Goal: Task Accomplishment & Management: Complete application form

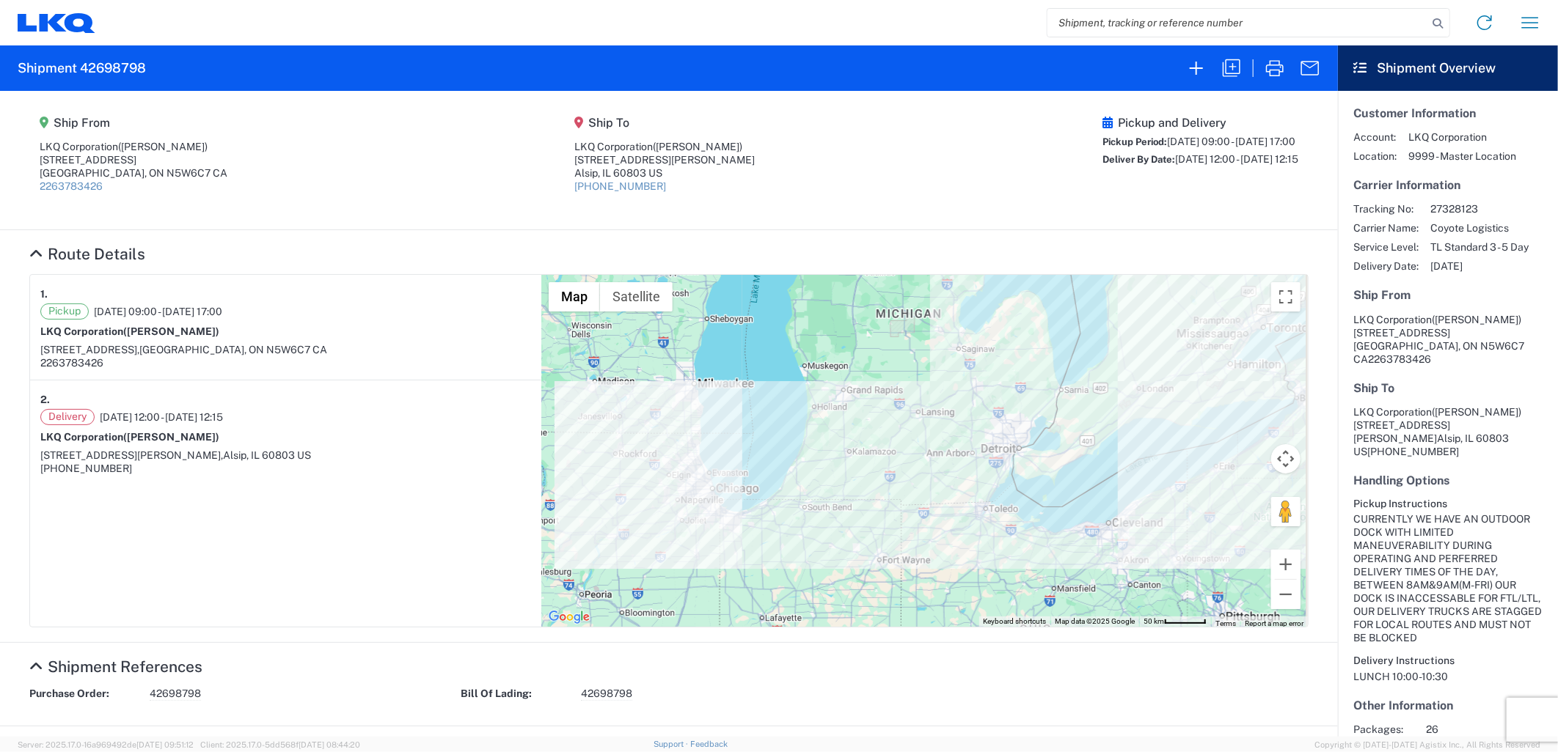
click at [1175, 29] on input "search" at bounding box center [1237, 23] width 380 height 28
paste input "56238739"
type input "56238739"
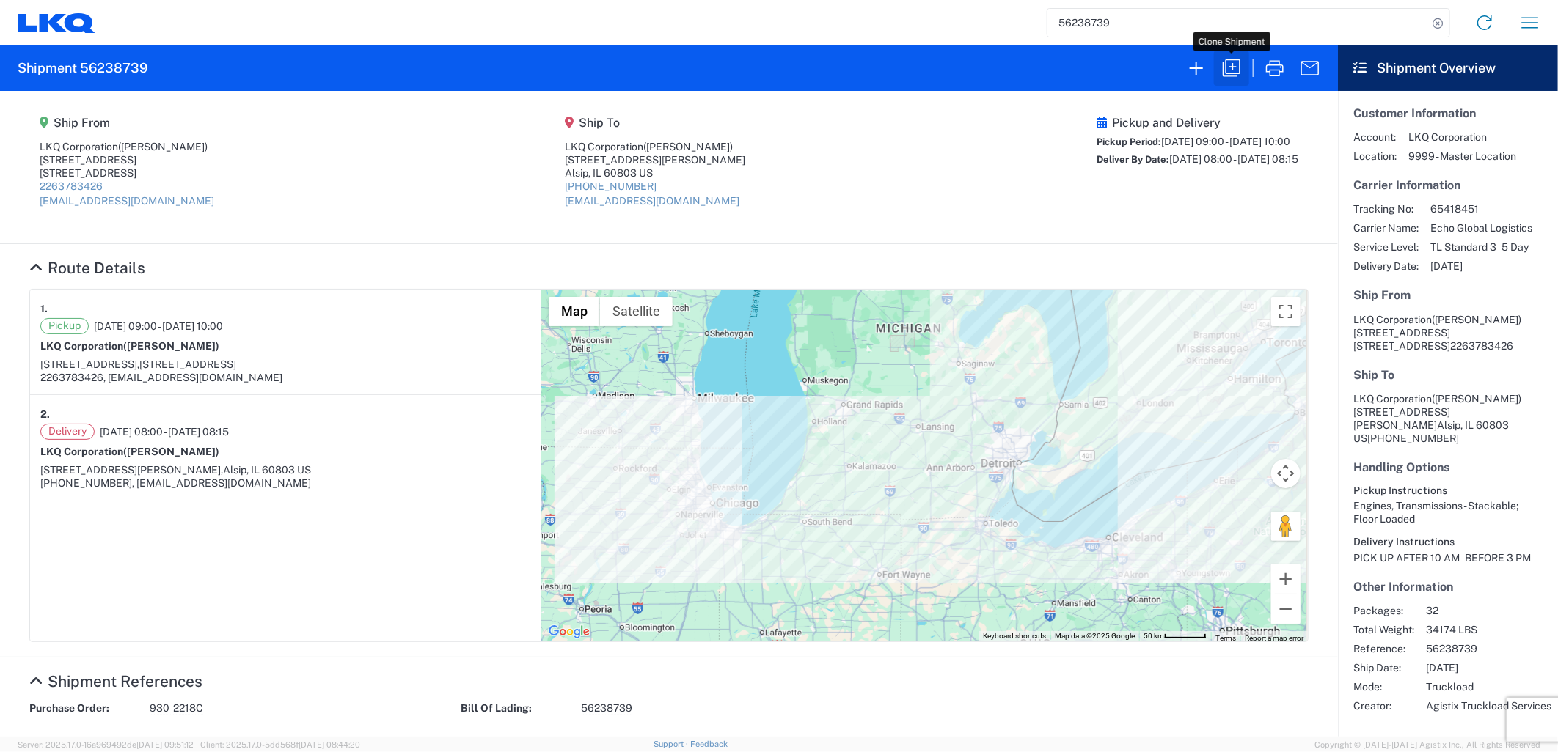
click at [1236, 65] on icon "button" at bounding box center [1230, 67] width 23 height 23
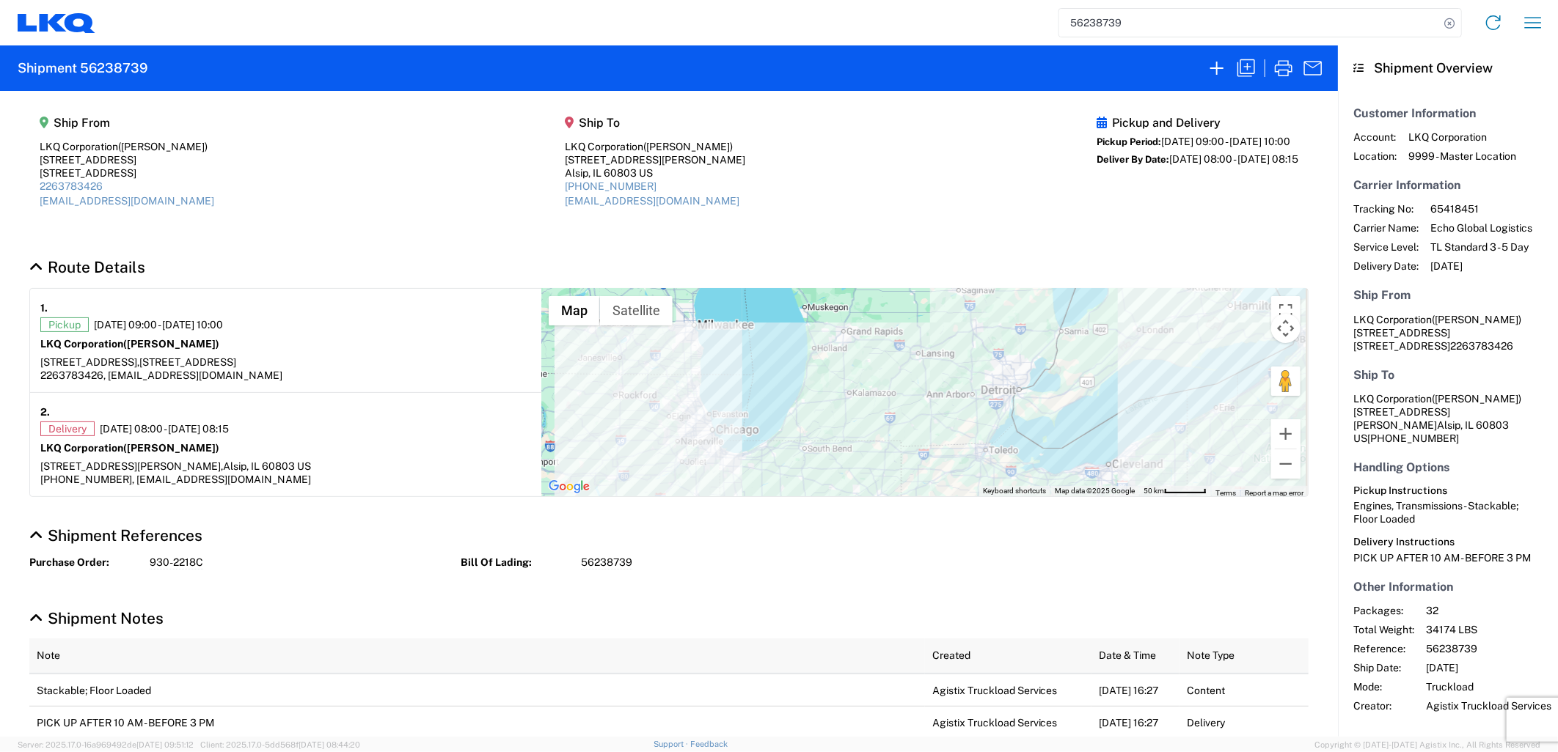
select select "STDV"
select select "FULL"
select select "LBS"
select select "IN"
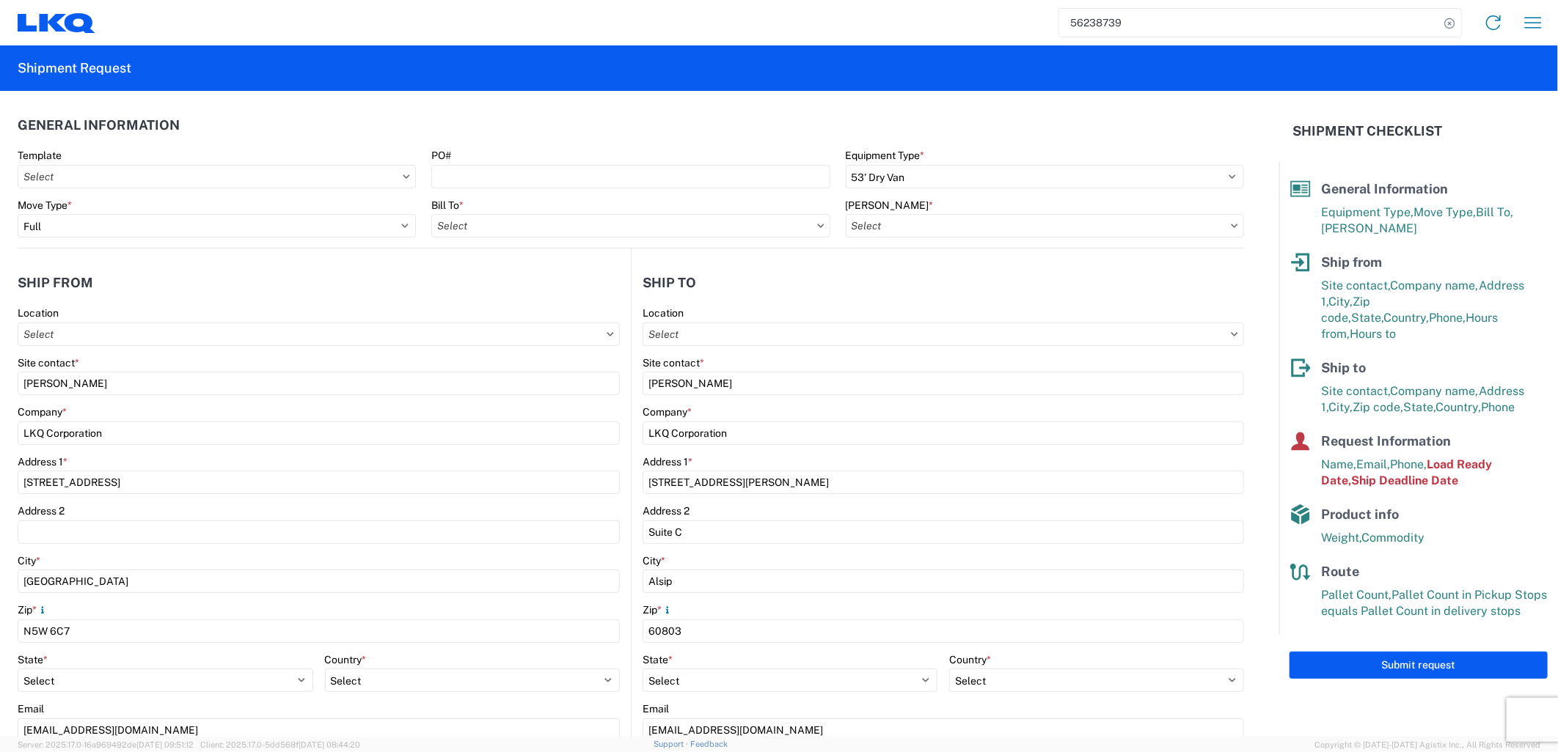
type input "7135 - LKQ [GEOGRAPHIC_DATA]"
type input "7135-6300-66000-0000 - 7135 Freight Out"
type input "1635 - [PERSON_NAME]"
type input "7135 - LKQ [GEOGRAPHIC_DATA]"
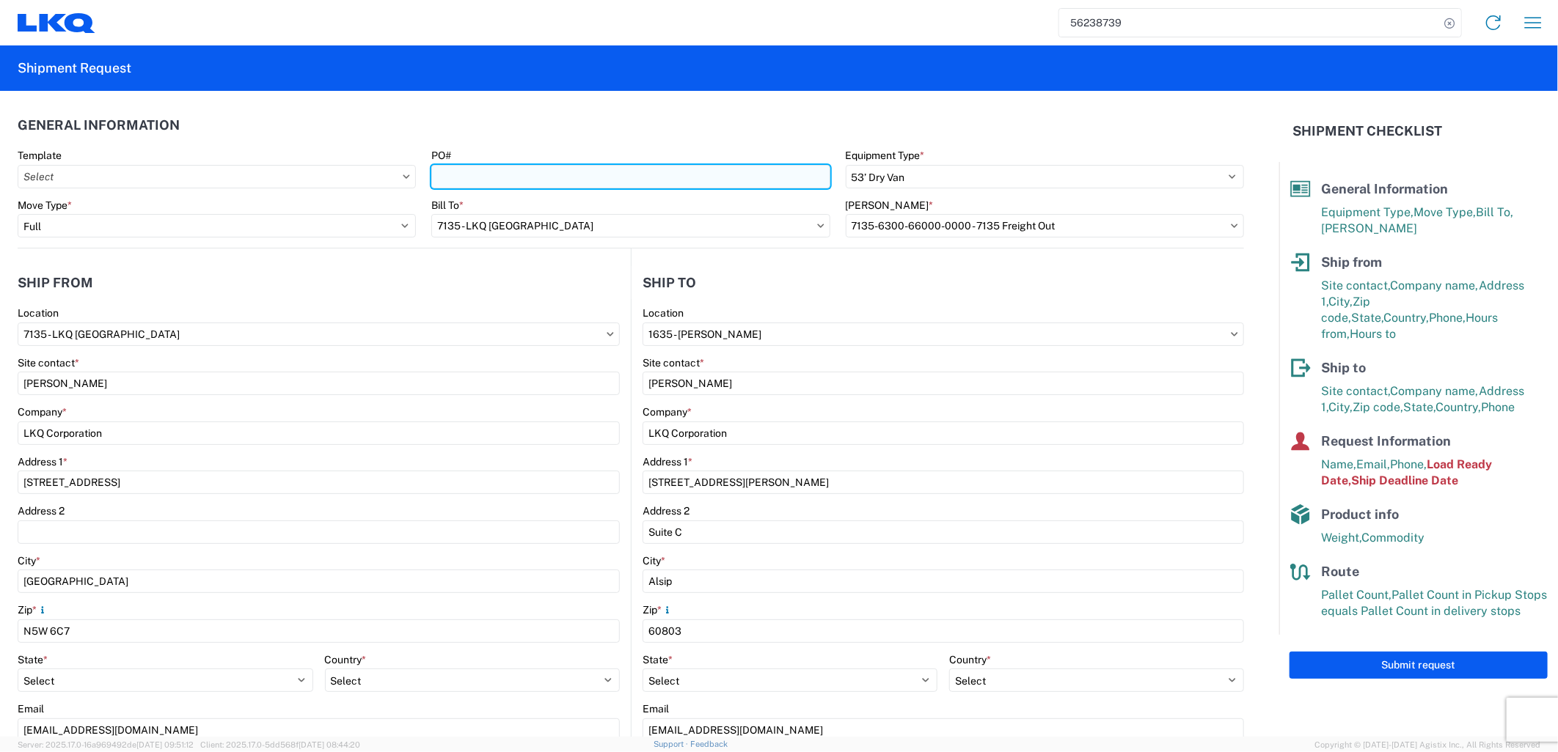
click at [468, 171] on input "PO#" at bounding box center [630, 176] width 398 height 23
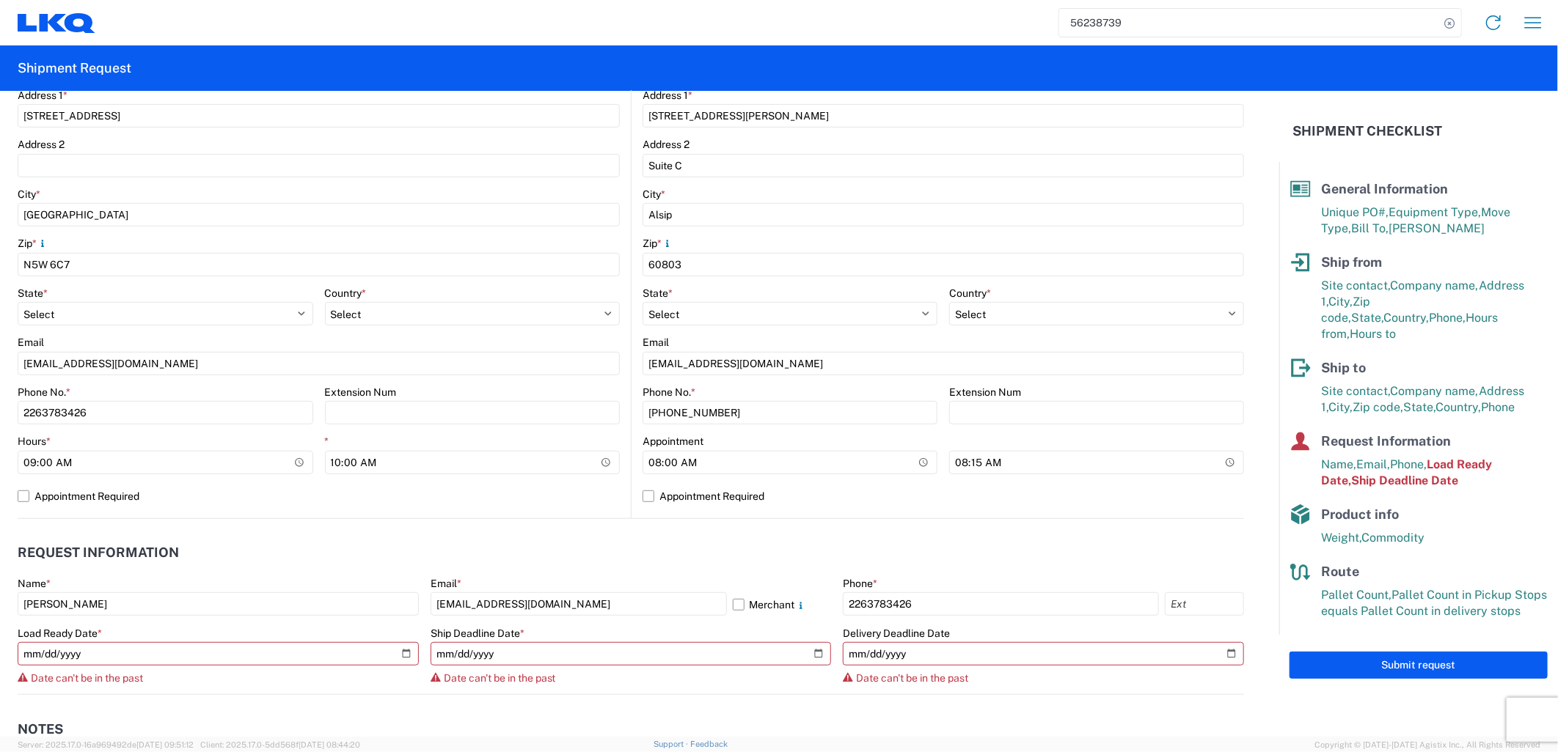
scroll to position [407, 0]
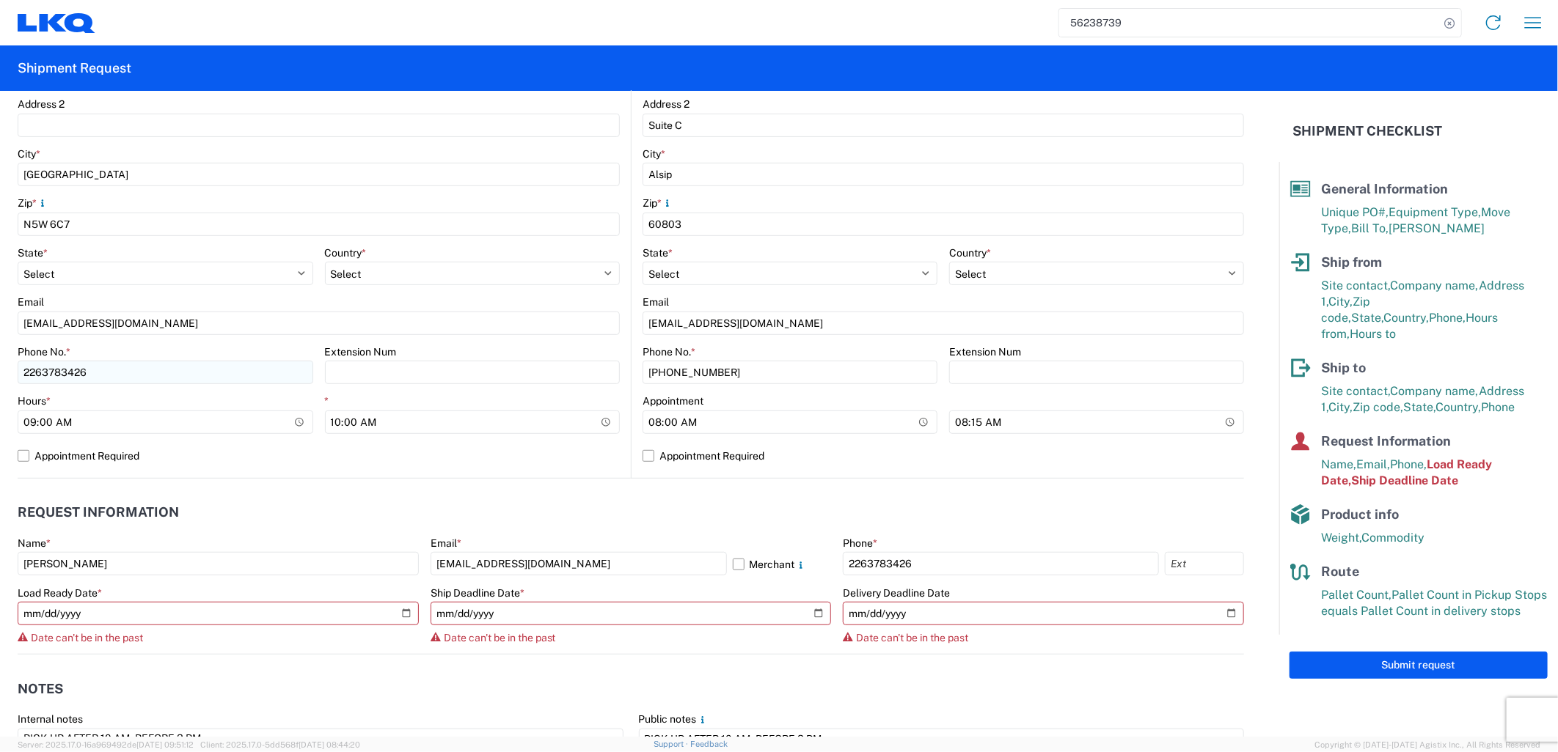
type input "930-2219C"
click at [142, 380] on input "2263783426" at bounding box center [166, 372] width 296 height 23
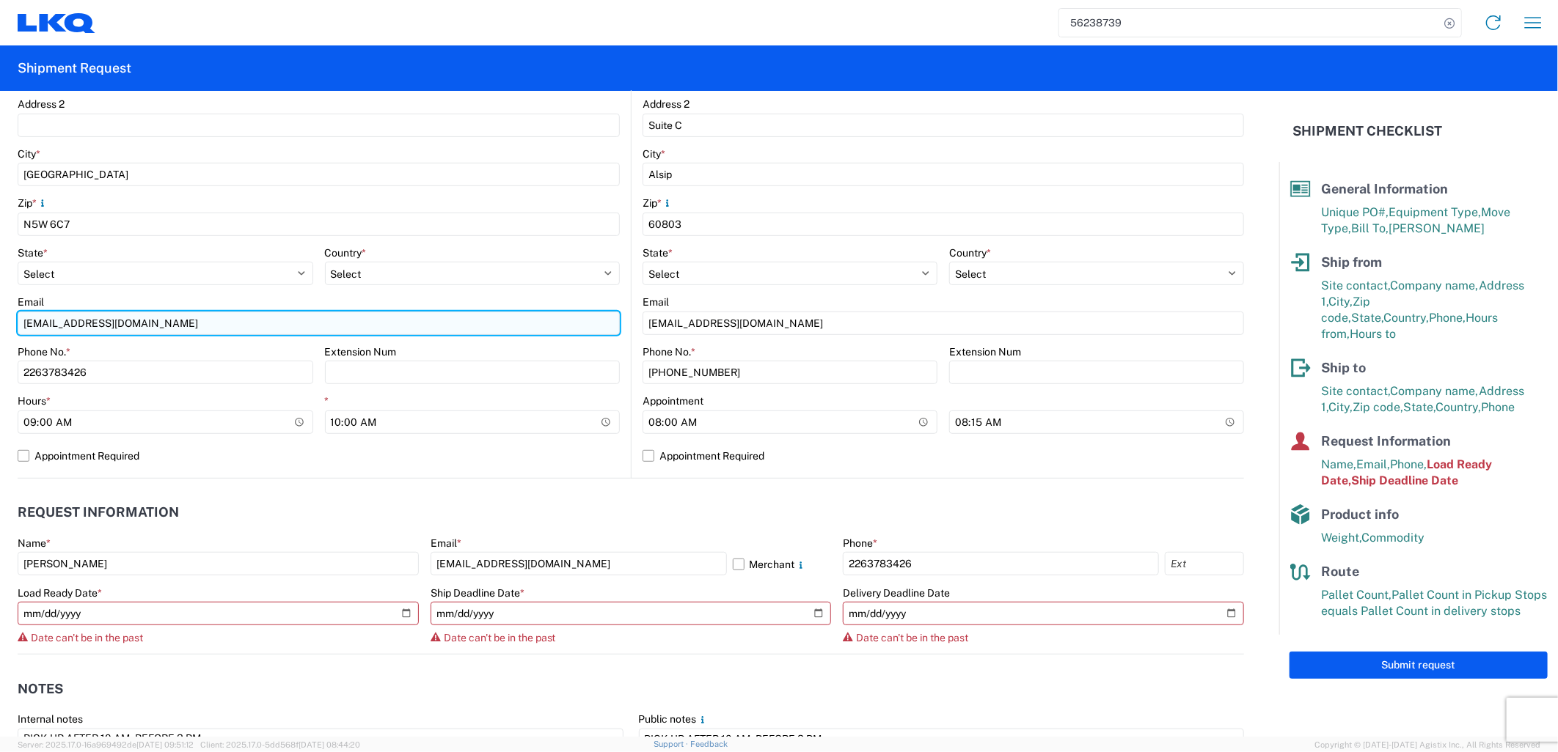
click at [169, 323] on input "[EMAIL_ADDRESS][DOMAIN_NAME]" at bounding box center [319, 323] width 602 height 23
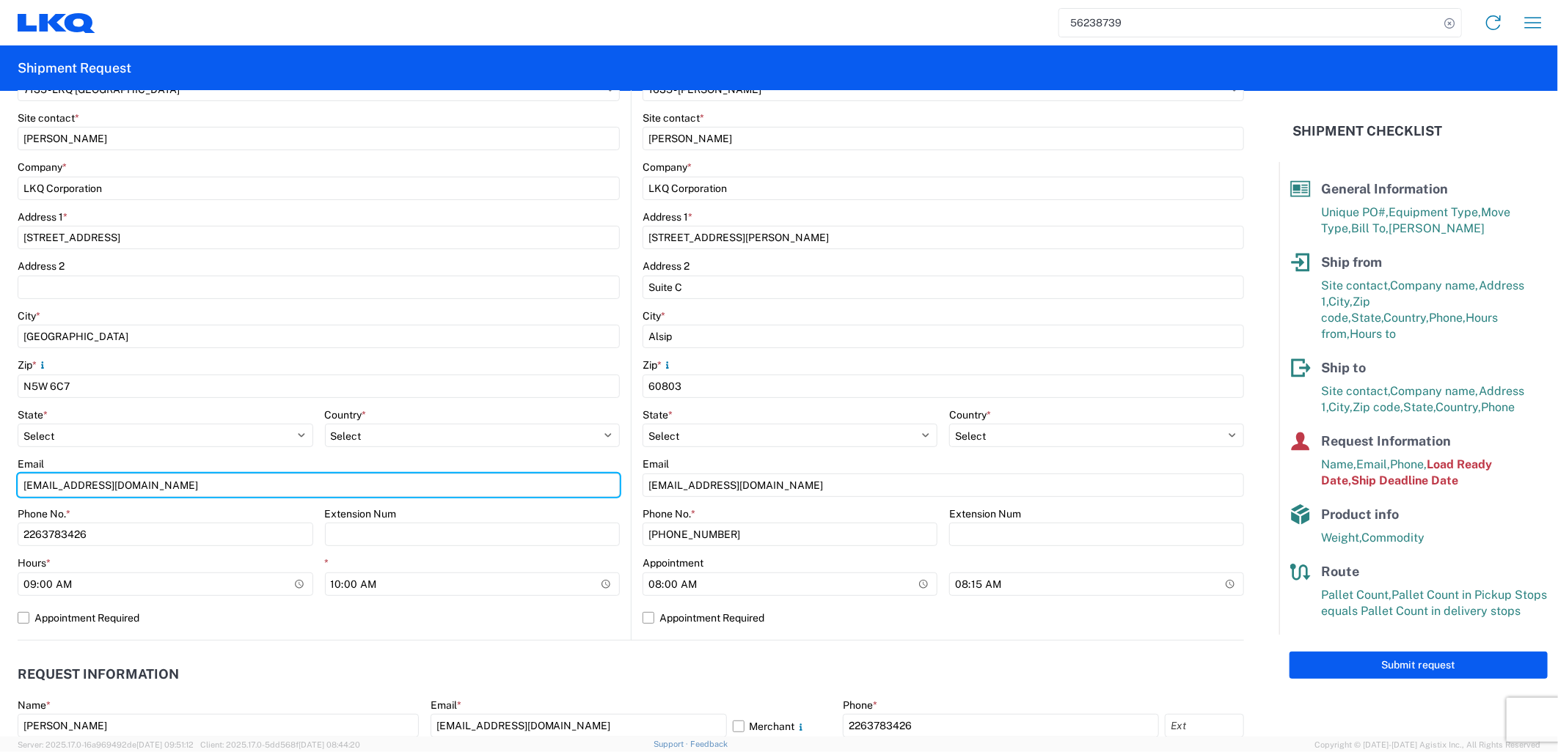
scroll to position [244, 0]
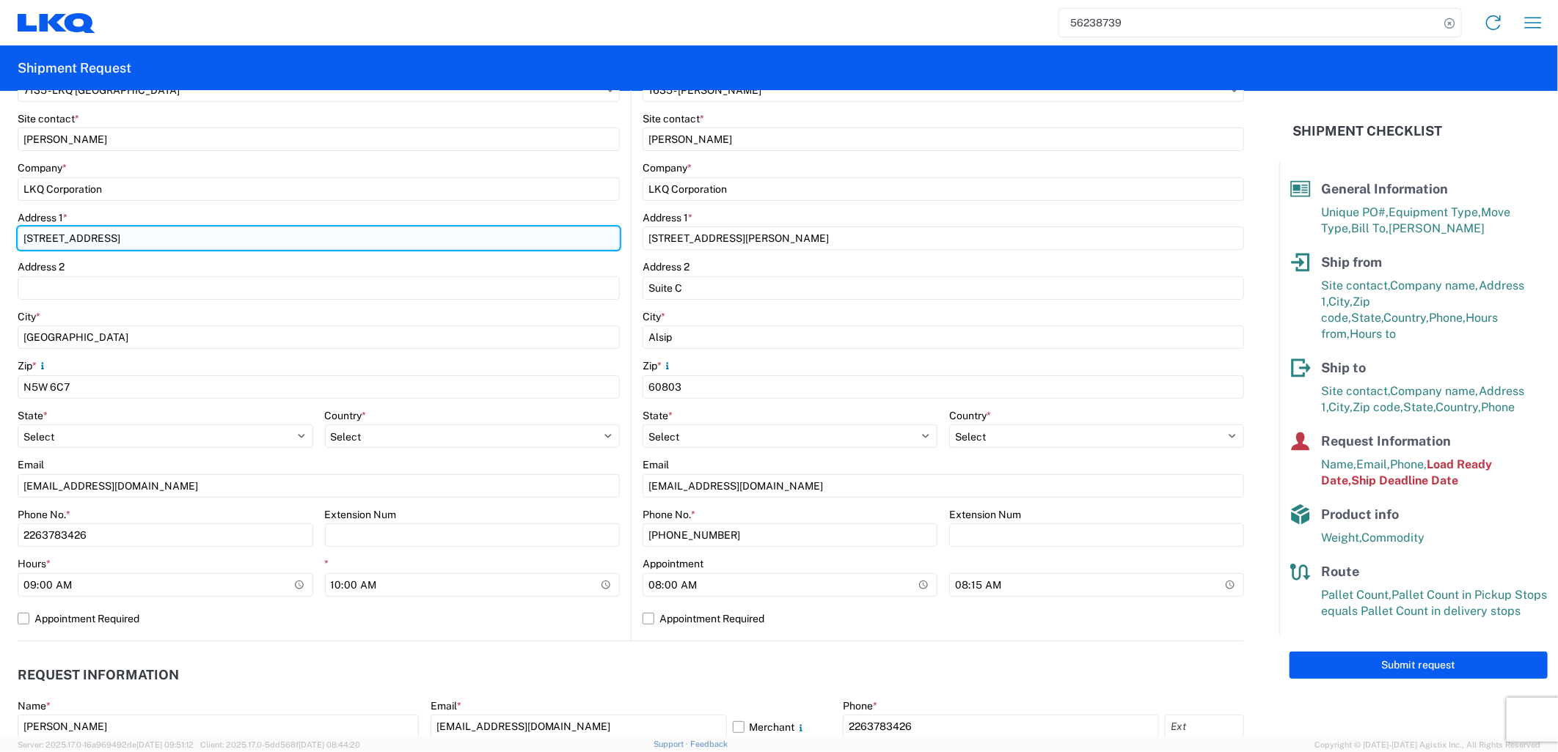
click at [131, 231] on input "[STREET_ADDRESS]" at bounding box center [319, 238] width 602 height 23
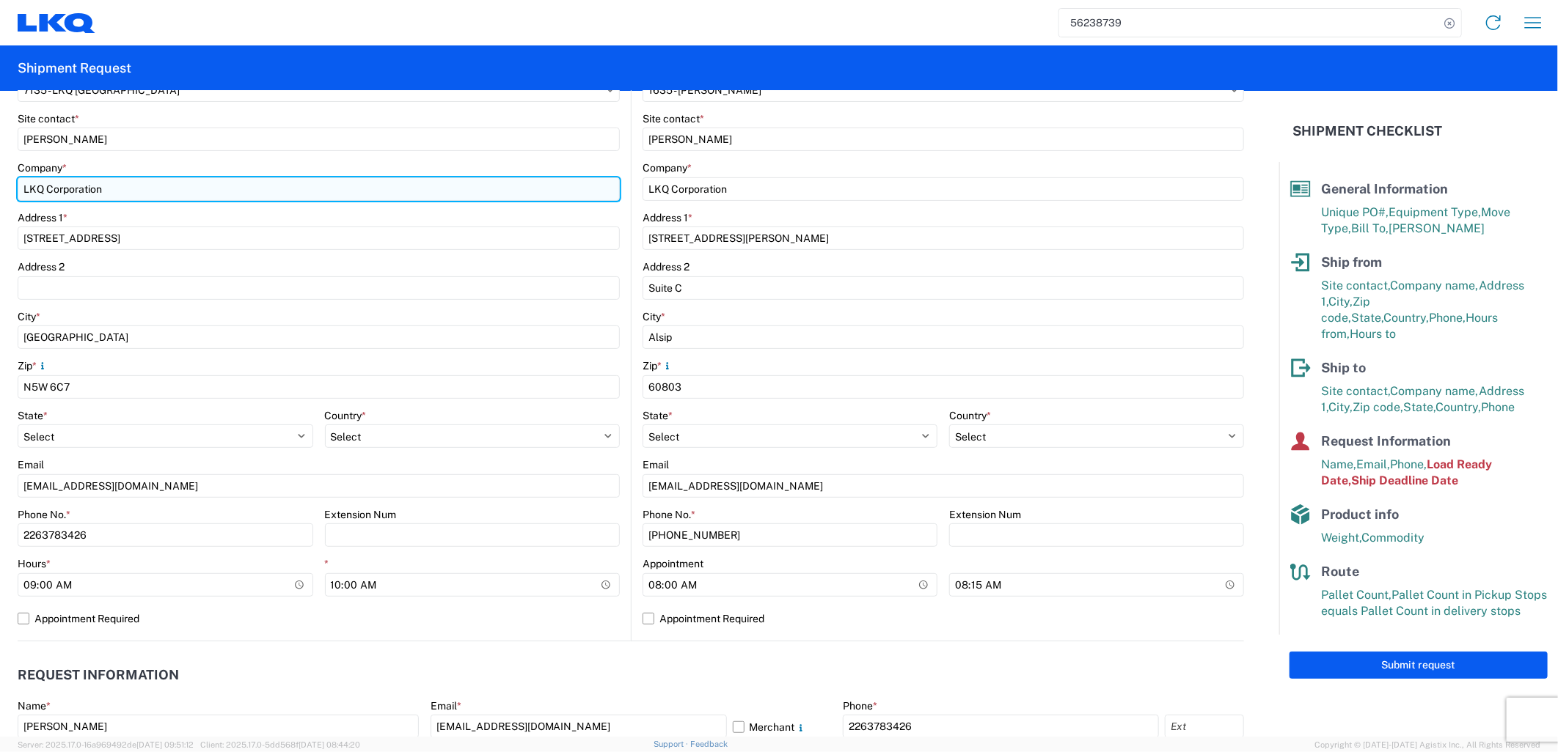
click at [170, 185] on input "LKQ Corporation" at bounding box center [319, 188] width 602 height 23
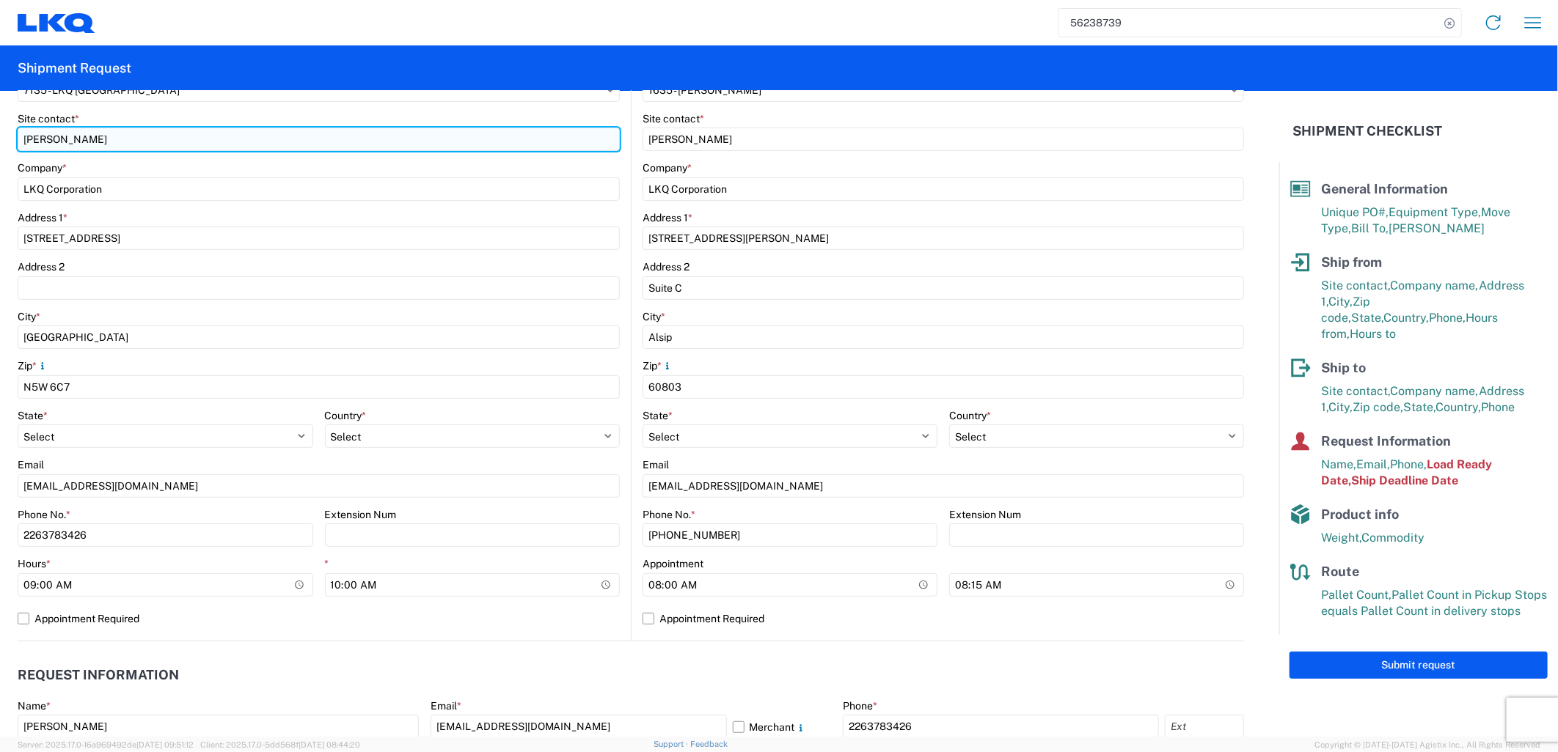
click at [296, 142] on input "[PERSON_NAME]" at bounding box center [319, 139] width 602 height 23
type input "J"
type input "[PERSON_NAME]"
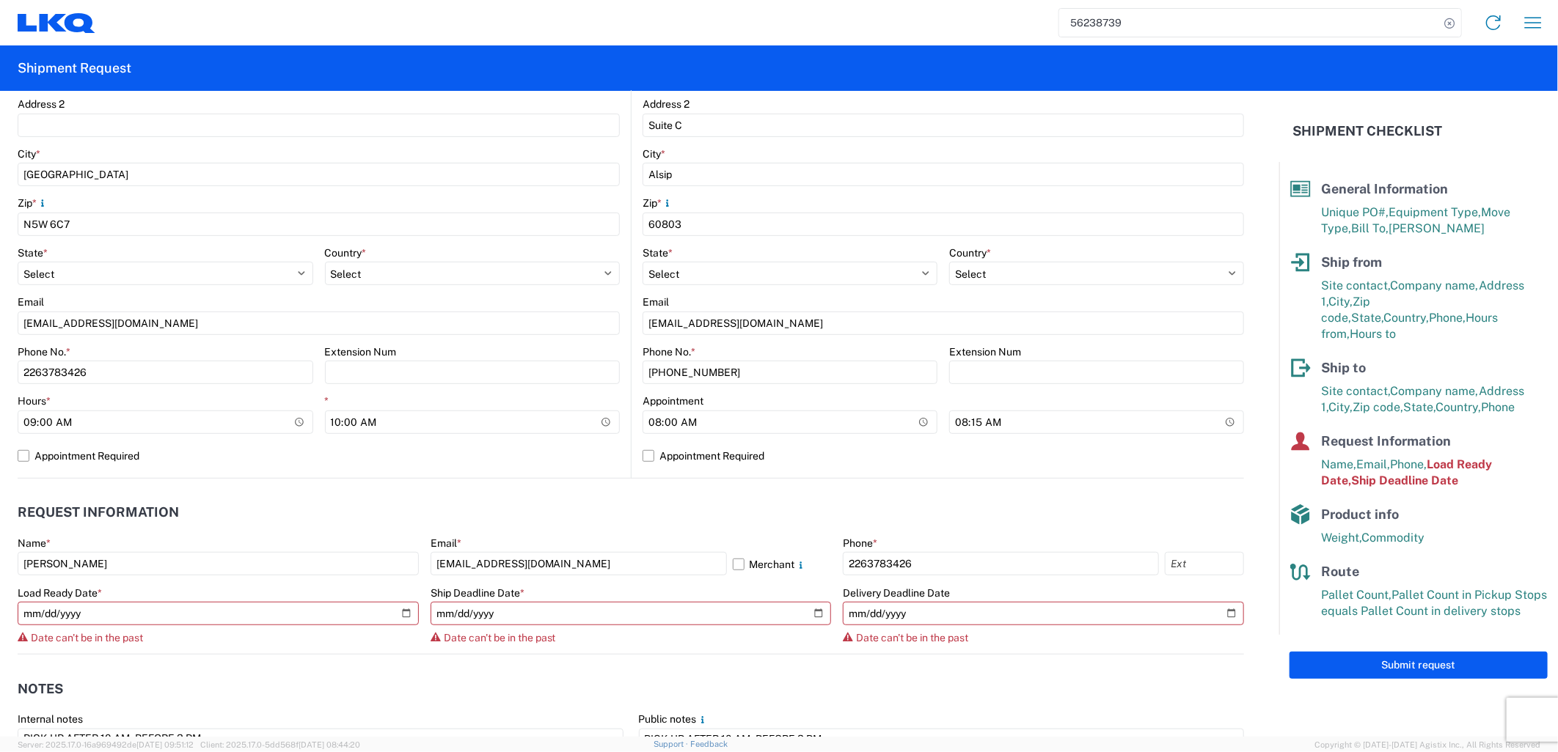
scroll to position [488, 0]
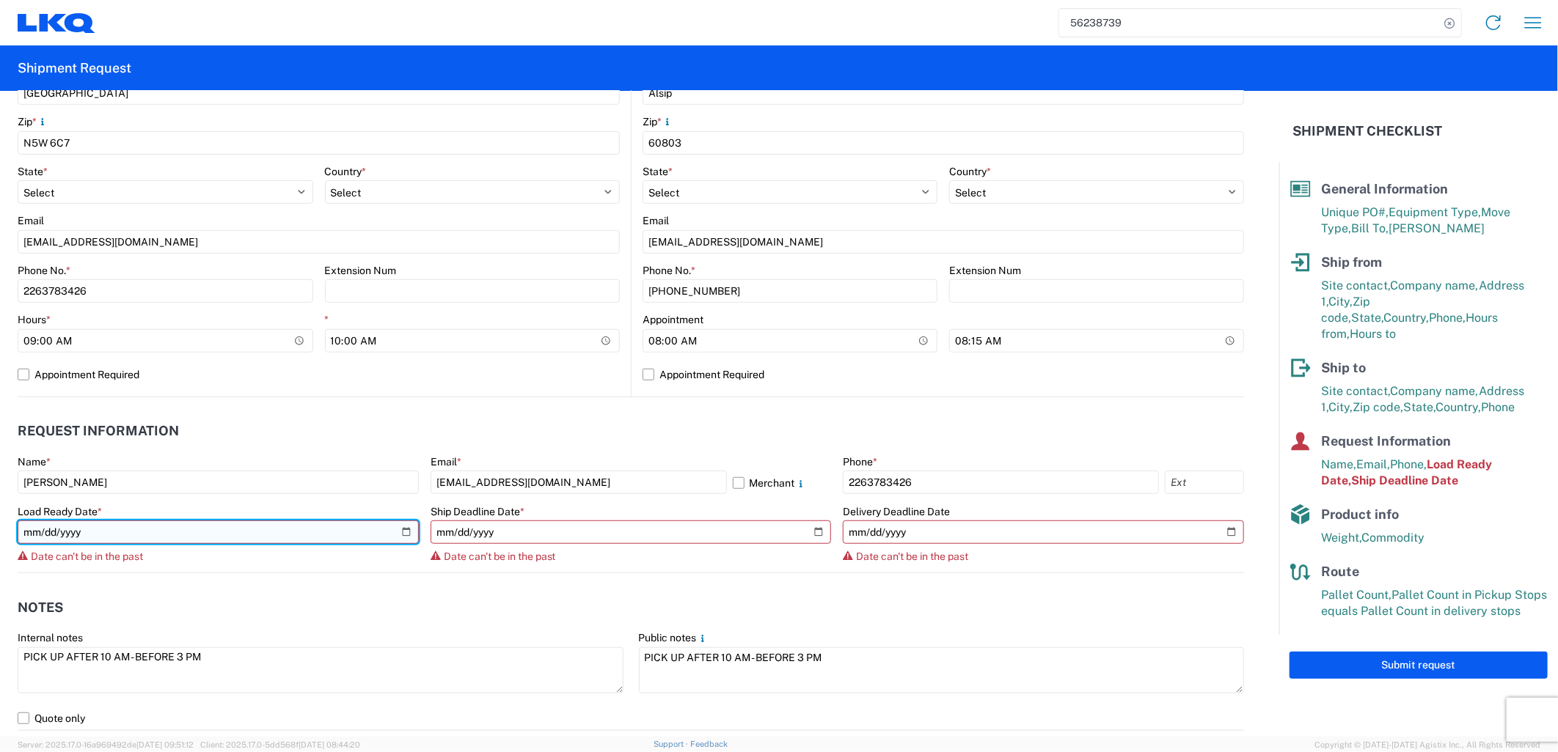
click at [394, 529] on input "[DATE]" at bounding box center [218, 532] width 401 height 23
click at [407, 530] on input "[DATE]" at bounding box center [218, 532] width 401 height 23
type input "[DATE]"
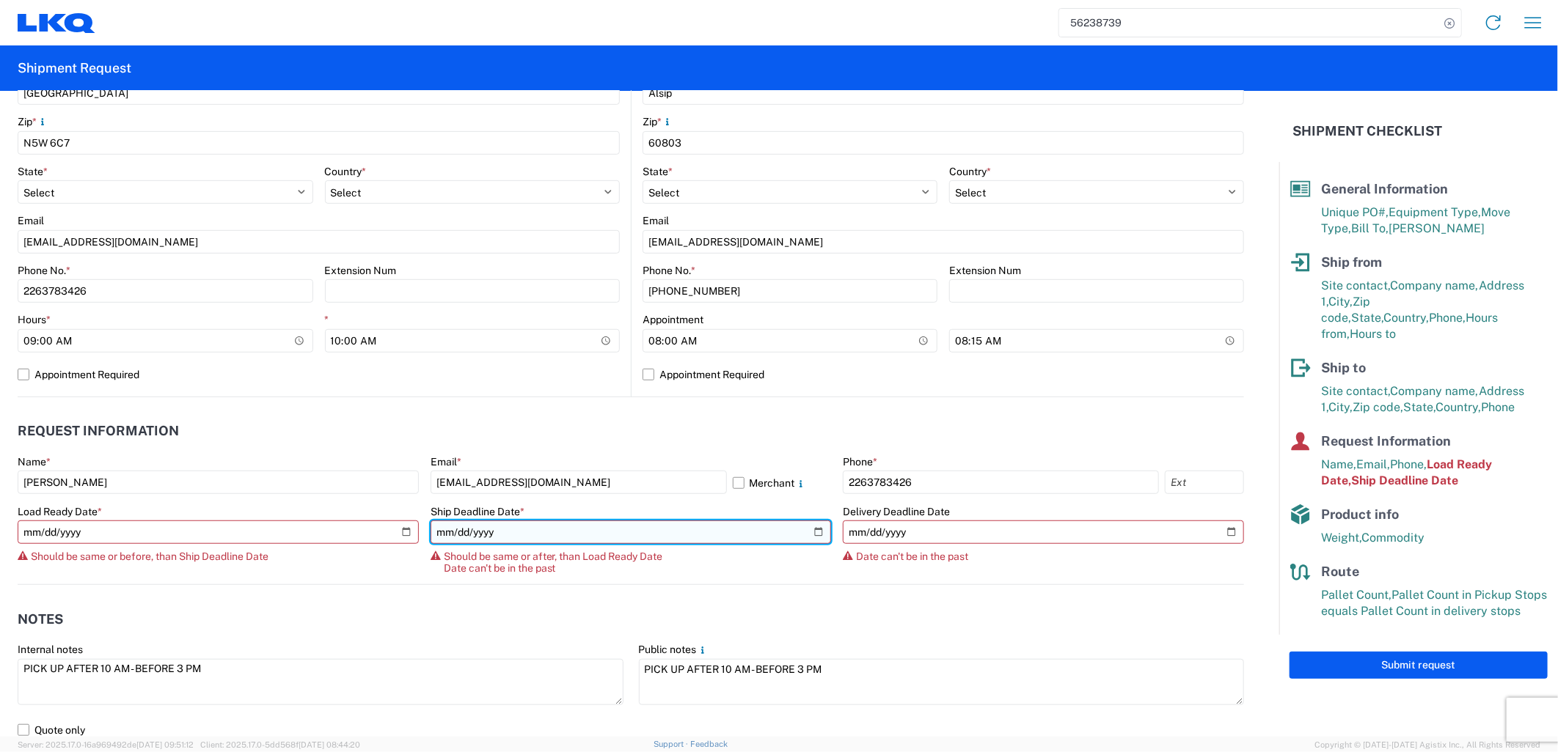
click at [811, 527] on input "[DATE]" at bounding box center [630, 532] width 401 height 23
type input "[DATE]"
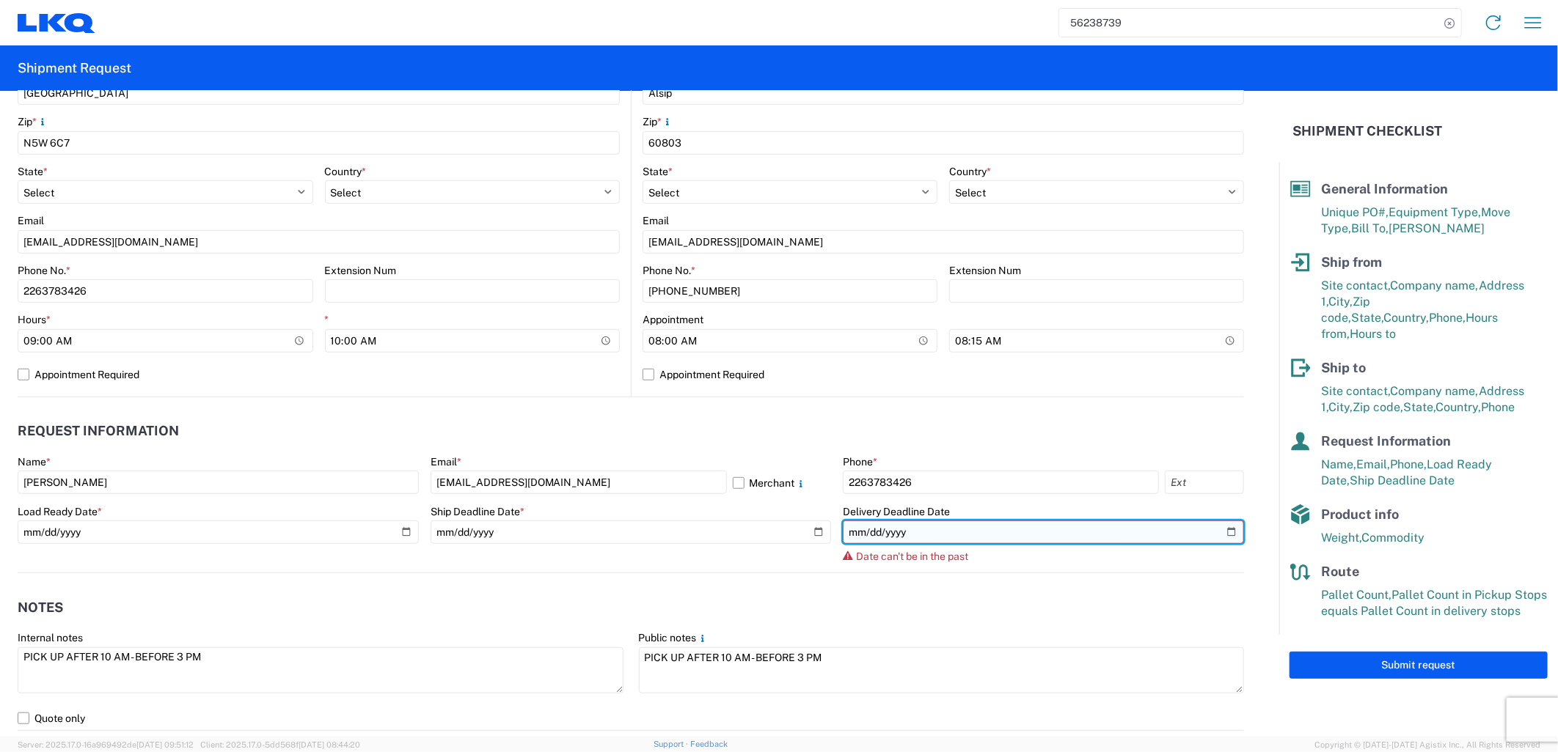
click at [1217, 527] on input "[DATE]" at bounding box center [1043, 532] width 401 height 23
type input "[DATE]"
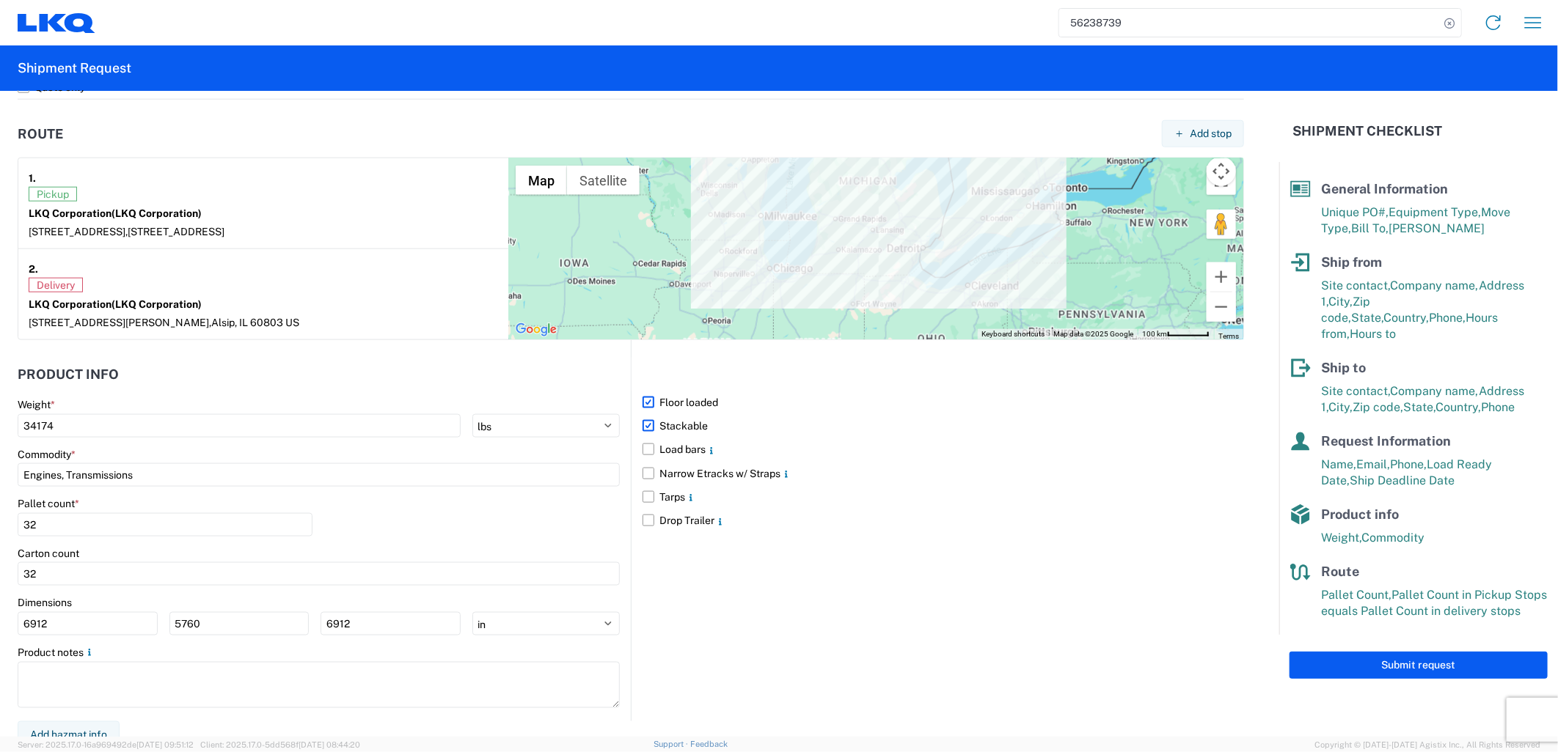
scroll to position [1112, 0]
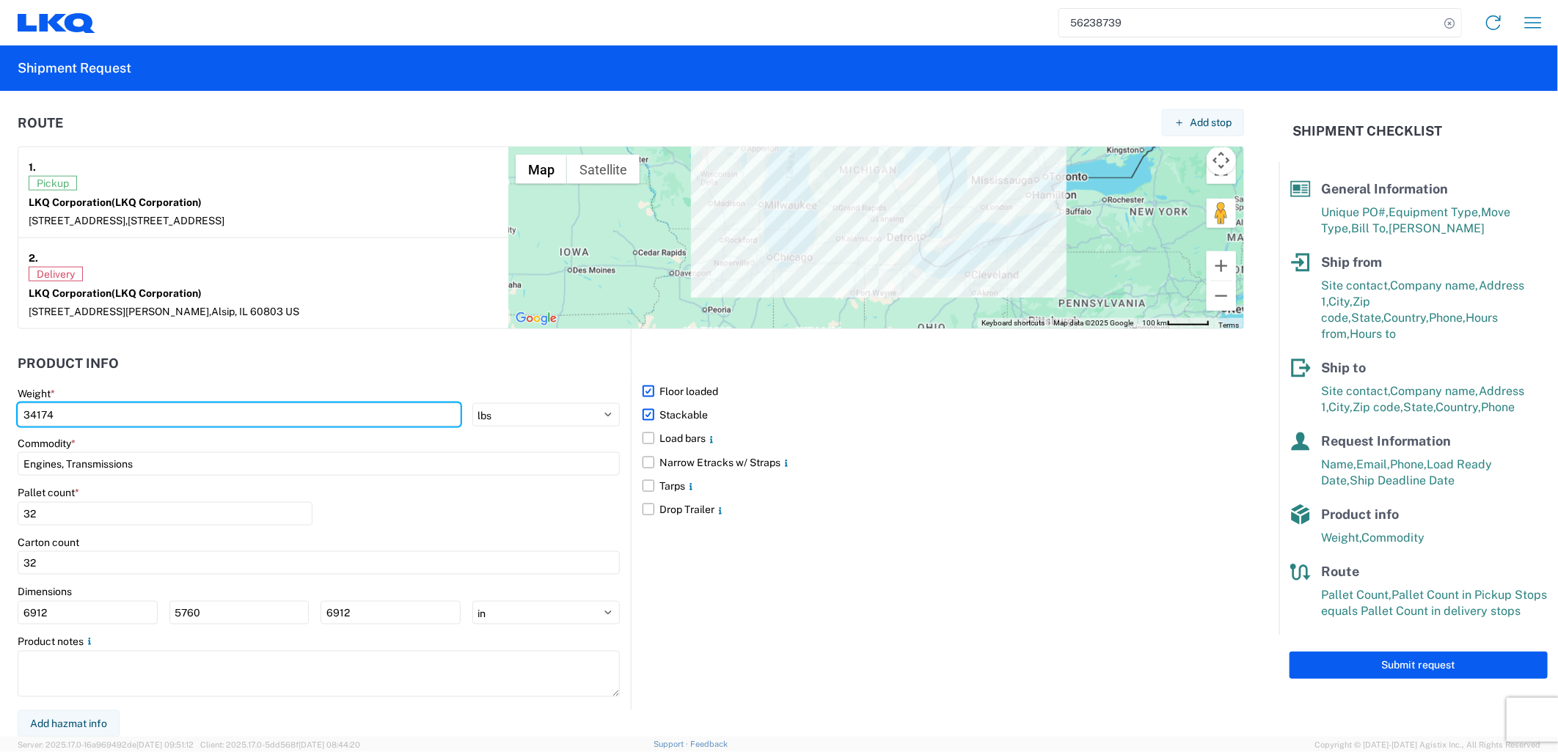
drag, startPoint x: 84, startPoint y: 419, endPoint x: 383, endPoint y: 582, distance: 340.6
click at [0, 422] on html "56238739 Home Shipment request Shipment tracking Shipment Request General Infor…" at bounding box center [779, 376] width 1558 height 752
click at [103, 414] on input "34174" at bounding box center [239, 414] width 443 height 23
drag, startPoint x: 103, startPoint y: 414, endPoint x: -4, endPoint y: 408, distance: 106.5
click at [0, 408] on html "56238739 Home Shipment request Shipment tracking Shipment Request General Infor…" at bounding box center [779, 376] width 1558 height 752
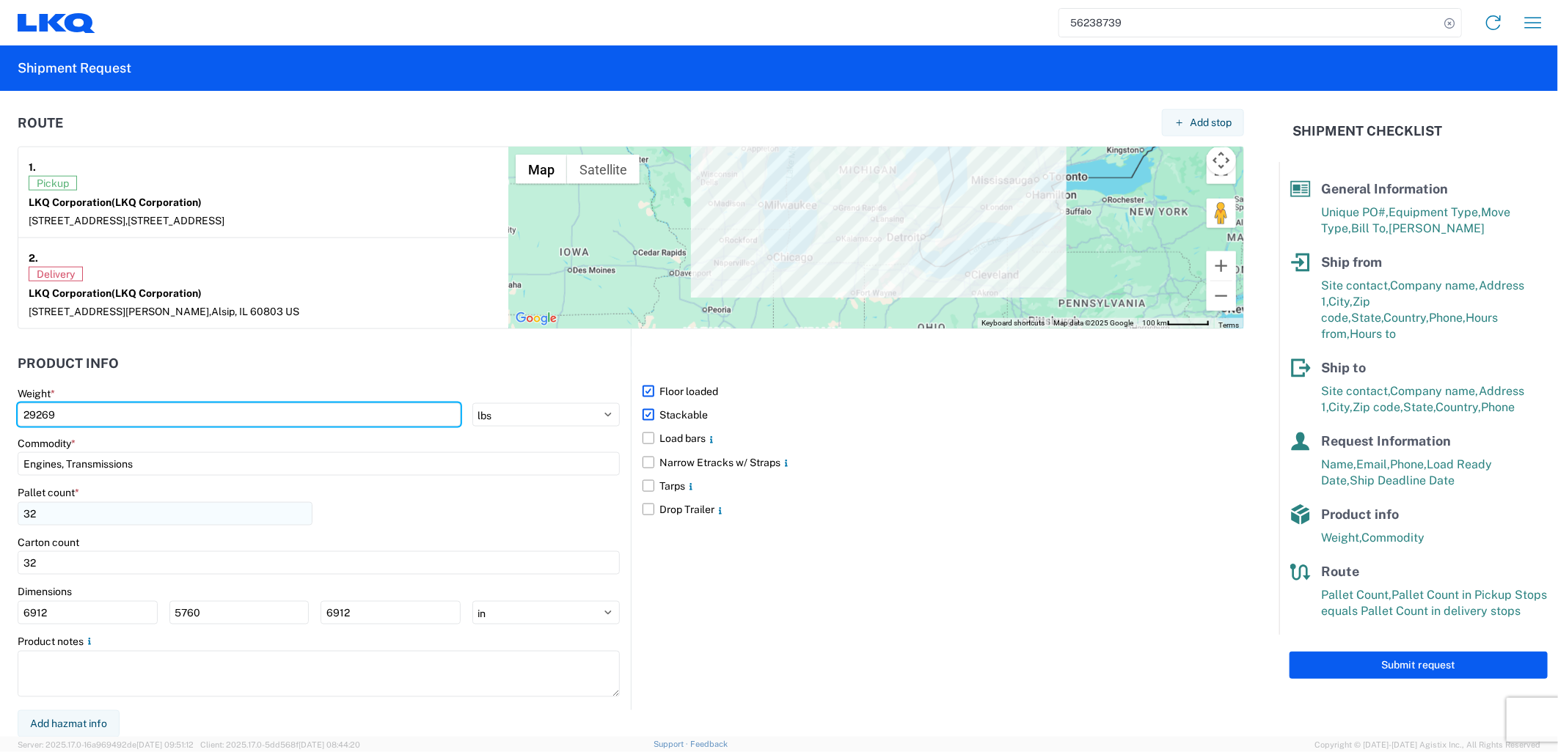
type input "29269"
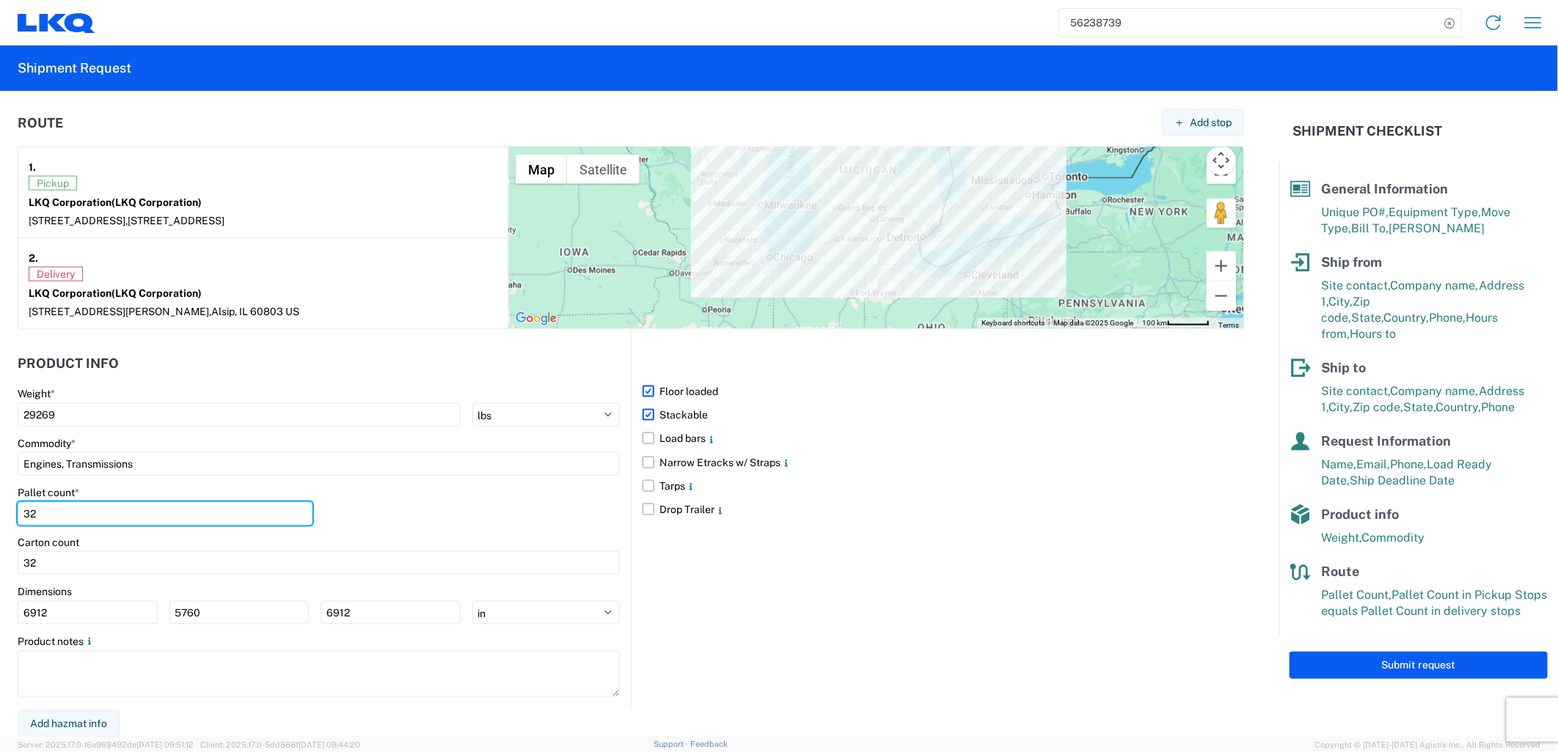
drag, startPoint x: 59, startPoint y: 512, endPoint x: -4, endPoint y: 512, distance: 63.1
click at [0, 512] on html "56238739 Home Shipment request Shipment tracking Shipment Request General Infor…" at bounding box center [779, 376] width 1558 height 752
type input "29"
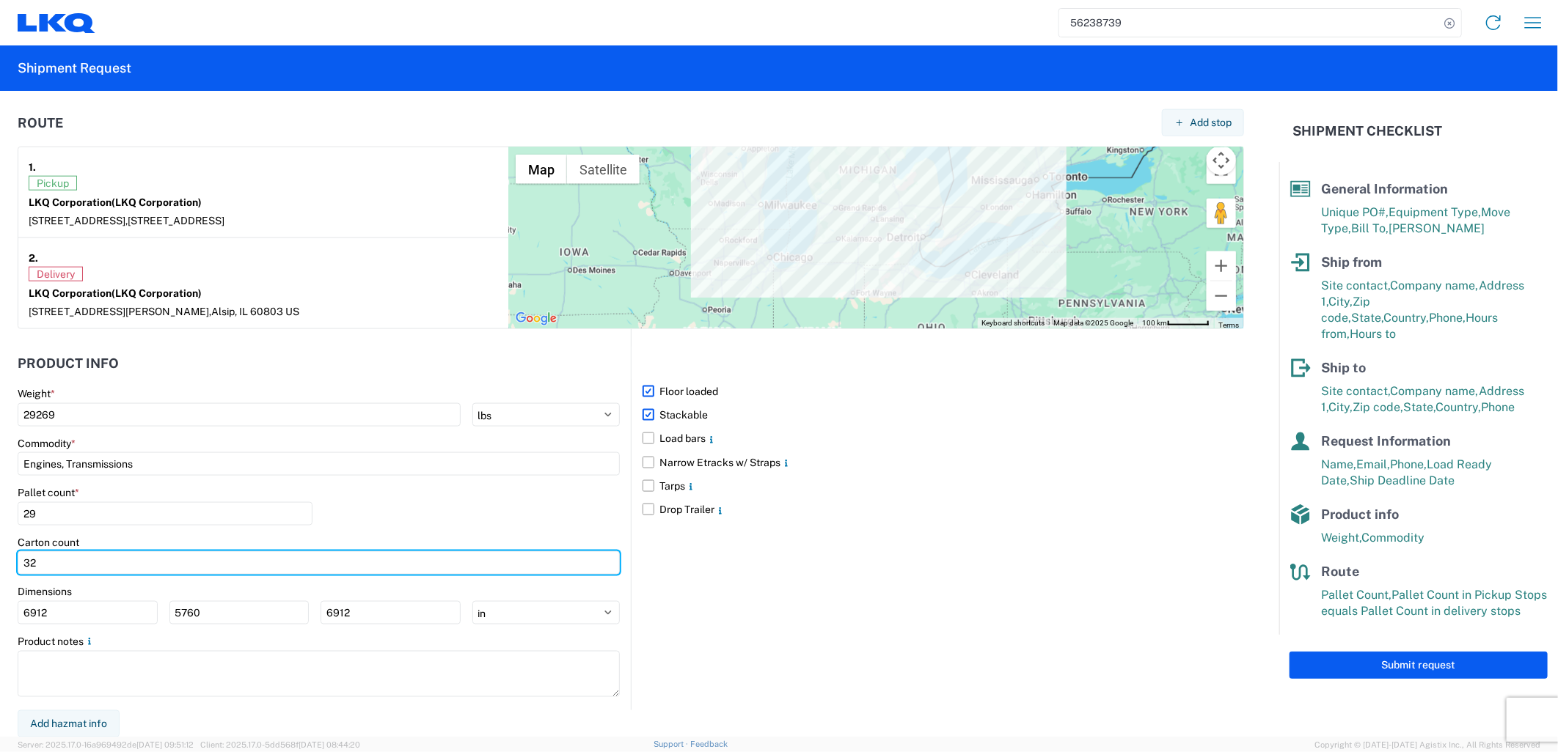
drag, startPoint x: 48, startPoint y: 561, endPoint x: -4, endPoint y: 562, distance: 52.1
click at [0, 562] on html "56238739 Home Shipment request Shipment tracking Shipment Request General Infor…" at bounding box center [779, 376] width 1558 height 752
type input "29"
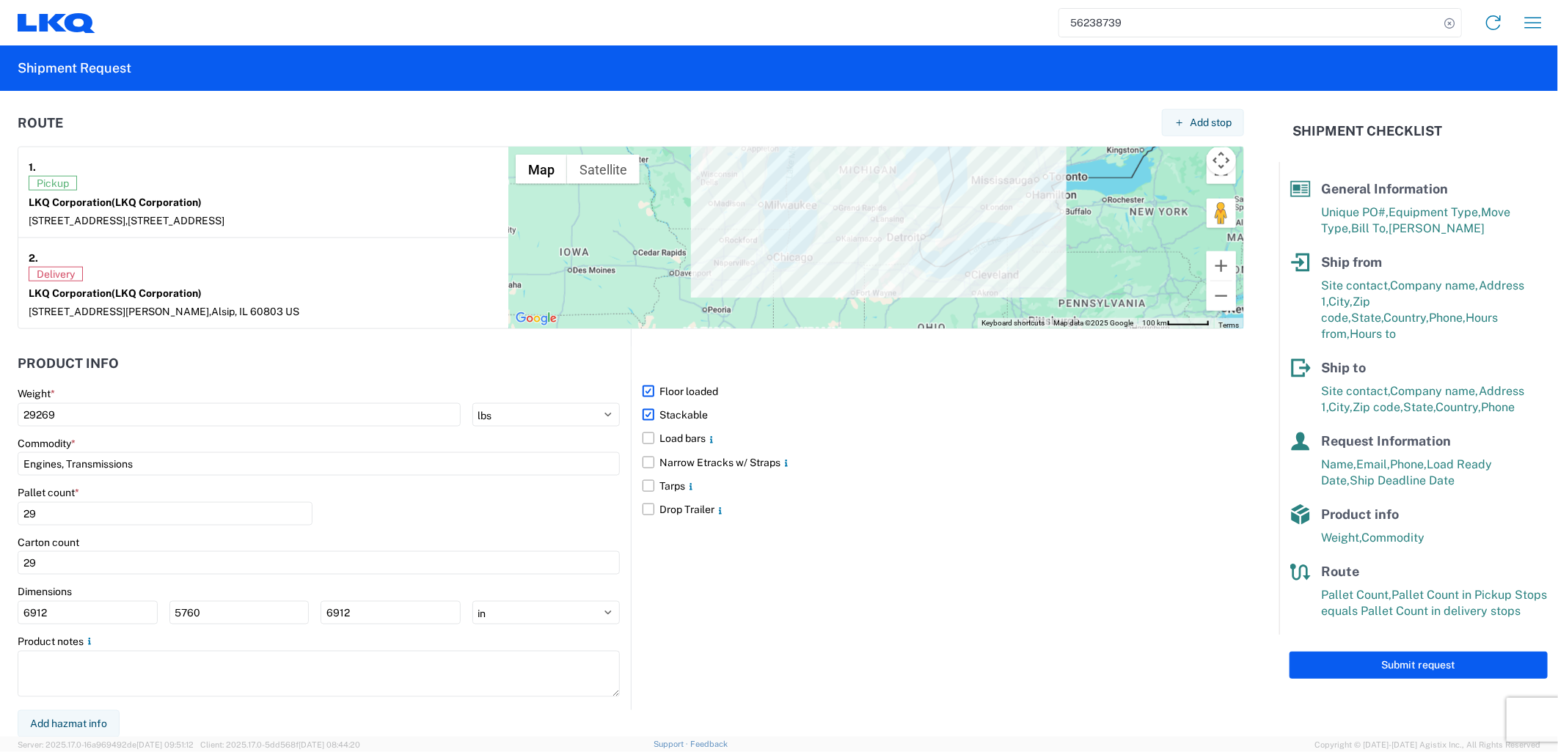
click at [393, 524] on div "Pallet count * 29" at bounding box center [319, 511] width 602 height 50
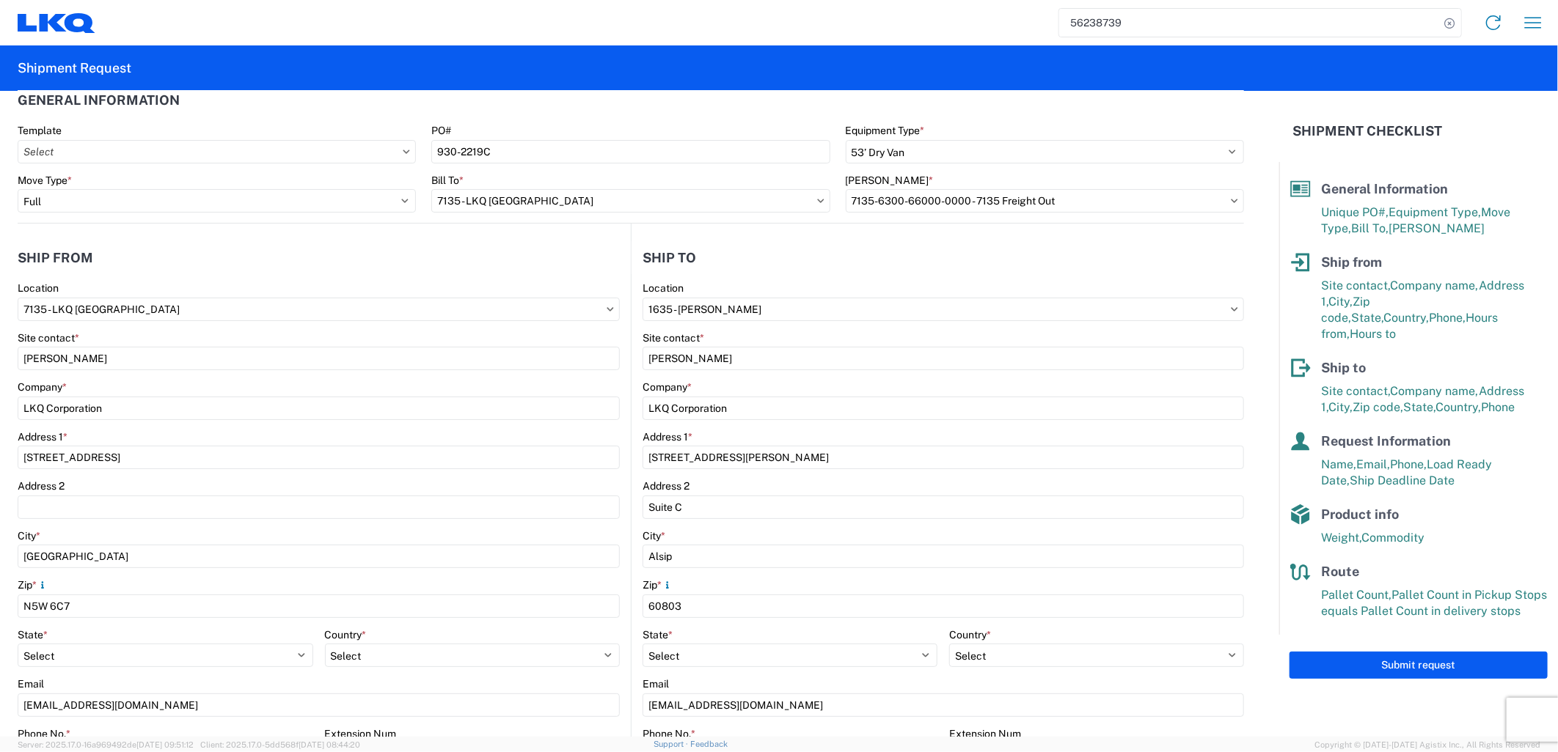
scroll to position [0, 0]
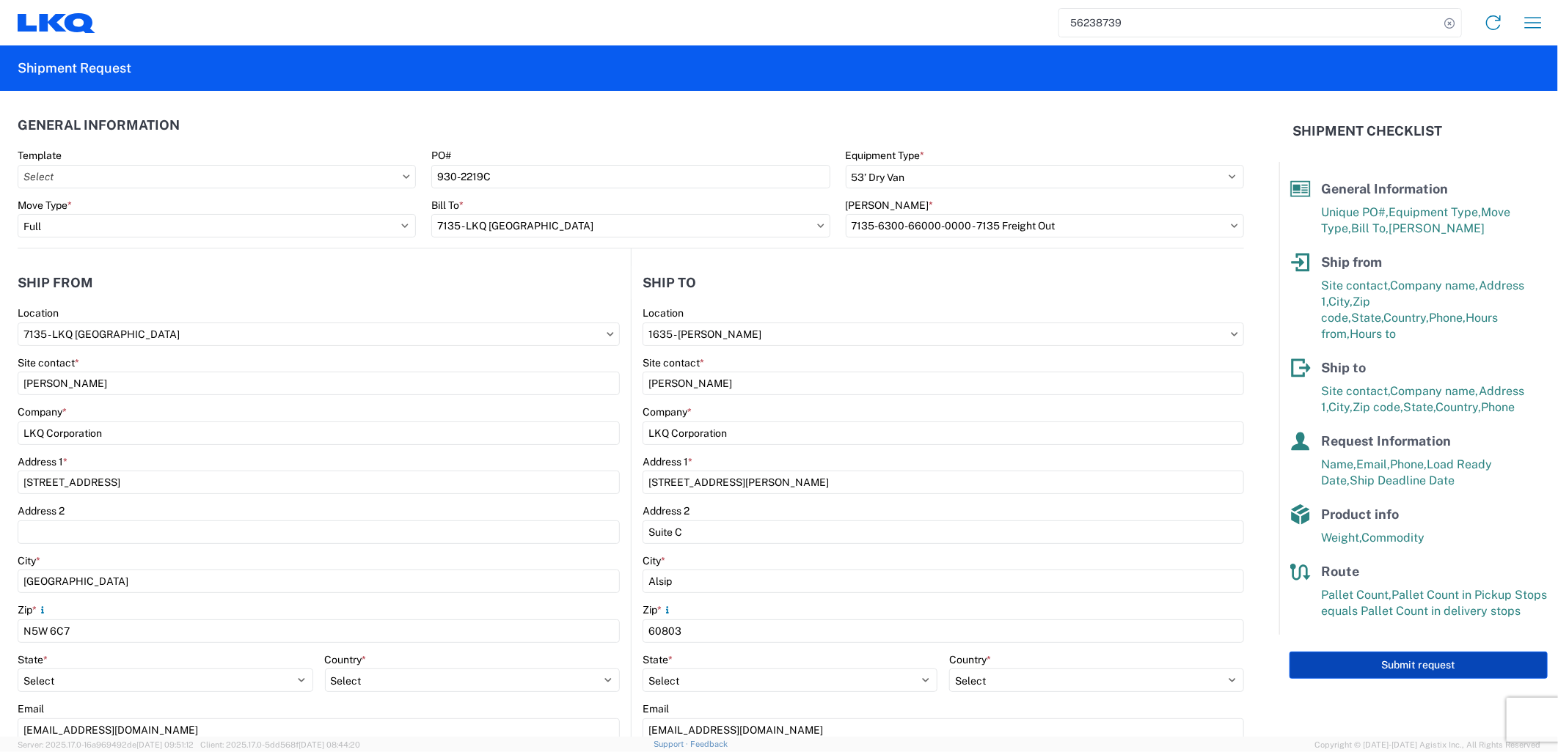
click at [1355, 652] on button "Submit request" at bounding box center [1418, 665] width 258 height 27
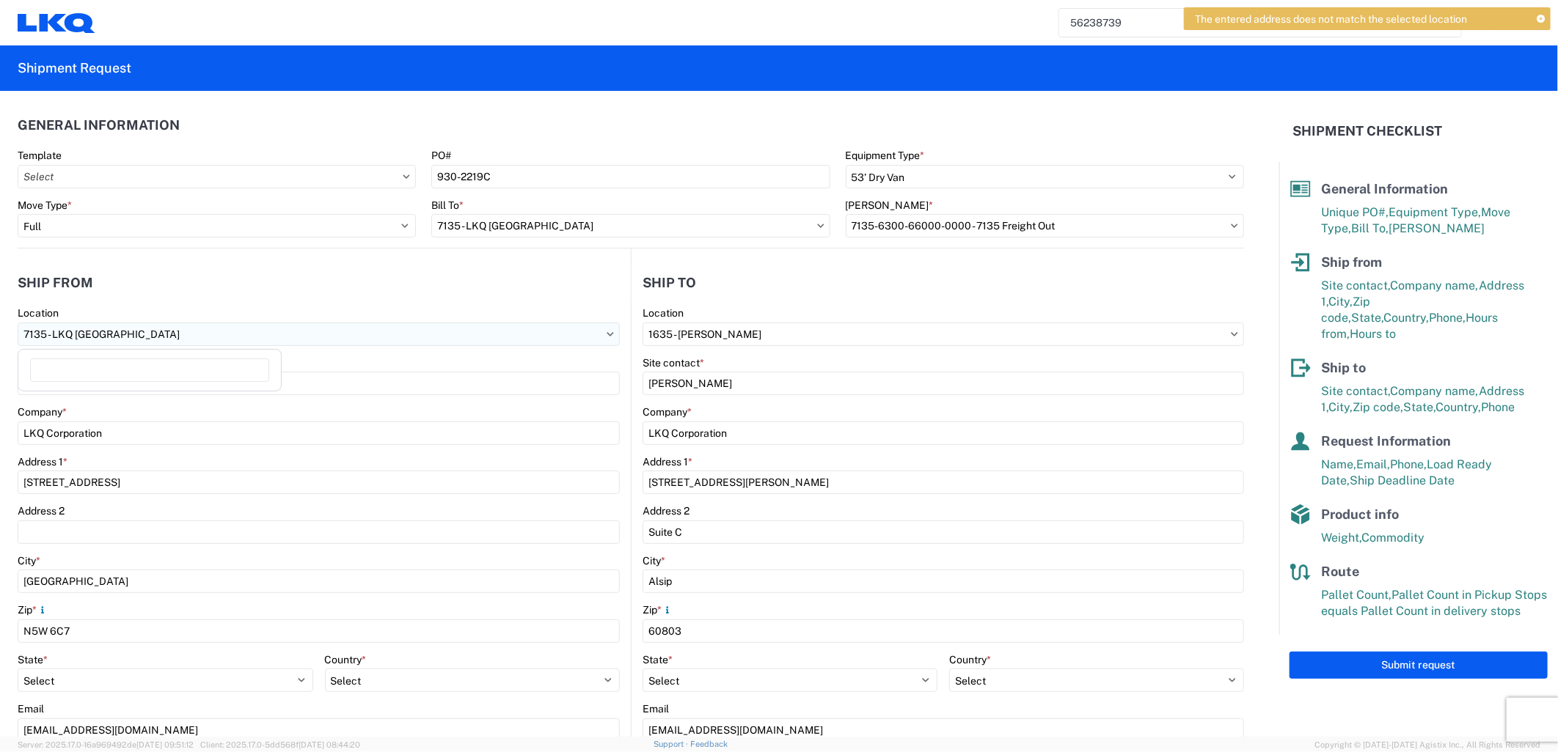
click at [249, 328] on input "7135 - LKQ [GEOGRAPHIC_DATA]" at bounding box center [319, 334] width 602 height 23
type input "7135"
click at [112, 397] on div "7135 - LKQ [GEOGRAPHIC_DATA]" at bounding box center [149, 399] width 257 height 23
type input "N5W6C7"
select select "ON"
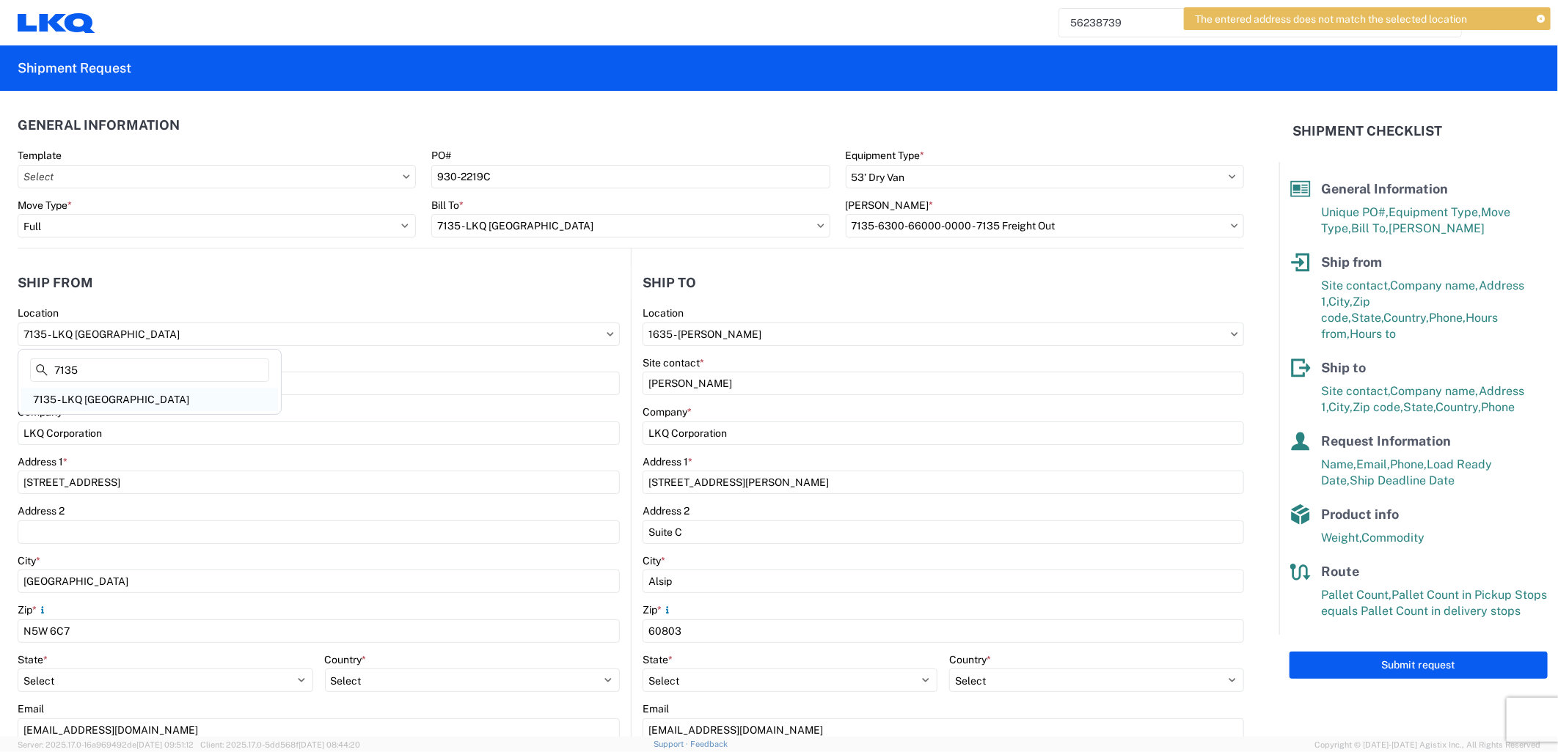
select select "CA"
type input "07:00"
type input "17:00"
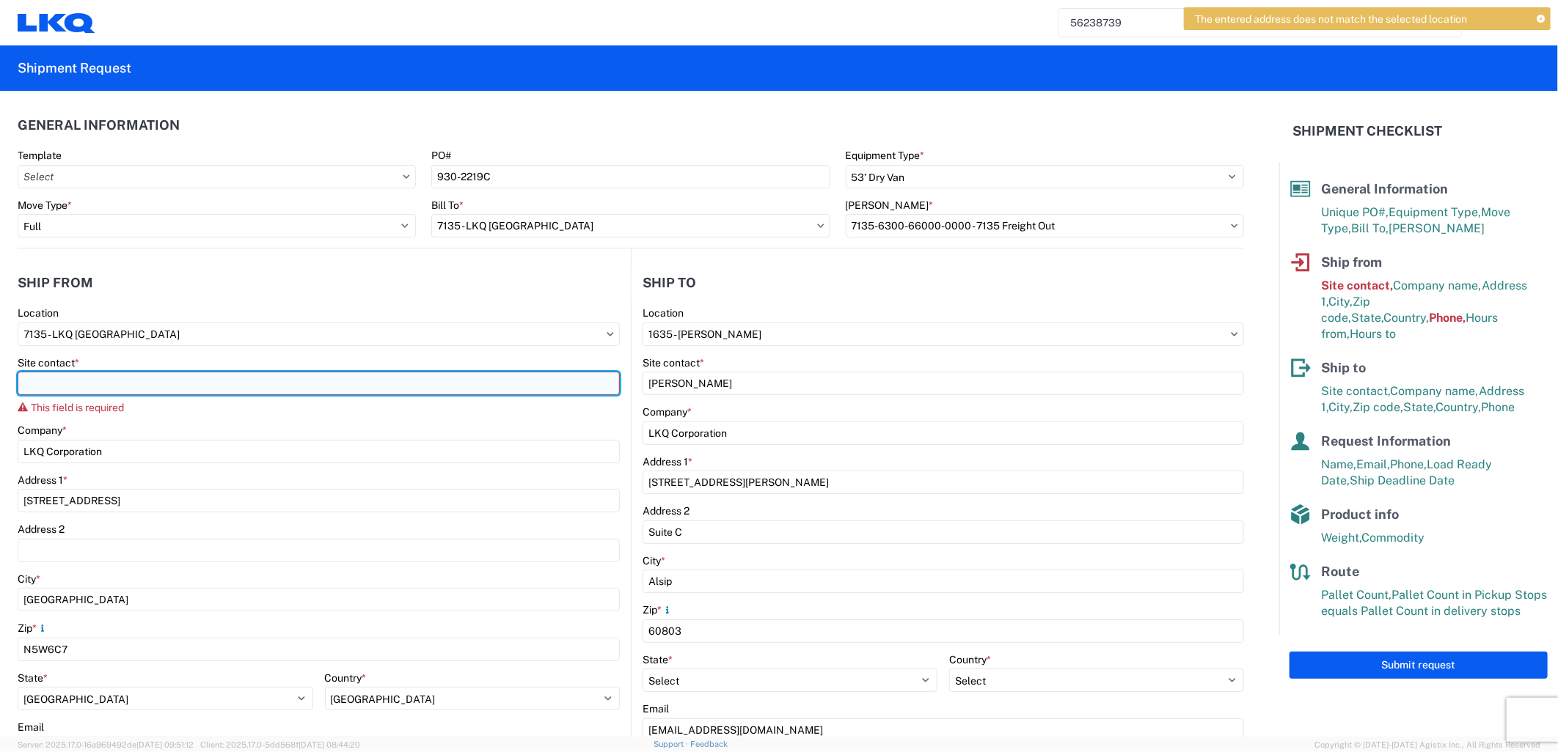
click at [120, 385] on input "Site contact *" at bounding box center [319, 383] width 602 height 23
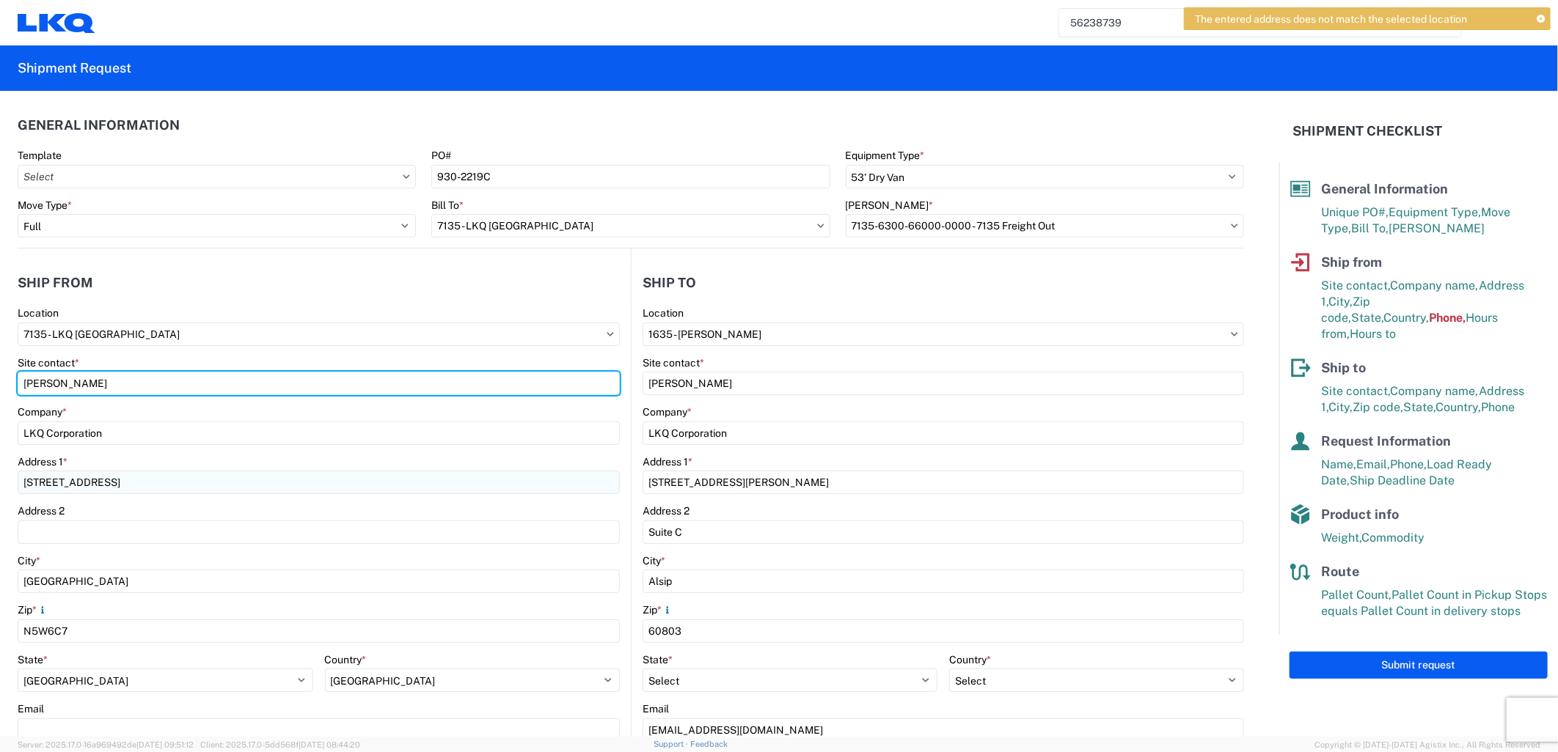
type input "[PERSON_NAME]"
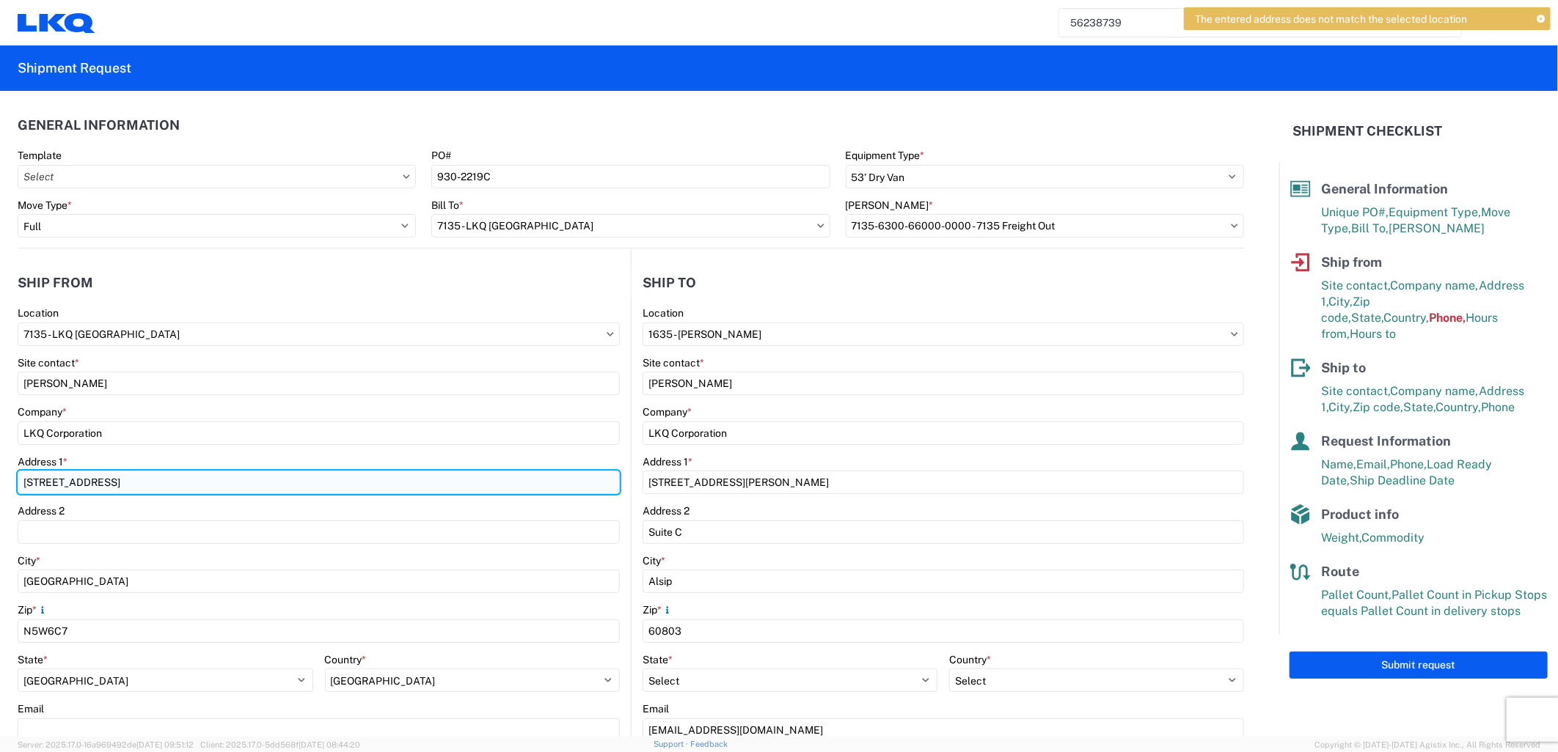
click at [134, 485] on input "[STREET_ADDRESS]" at bounding box center [319, 482] width 602 height 23
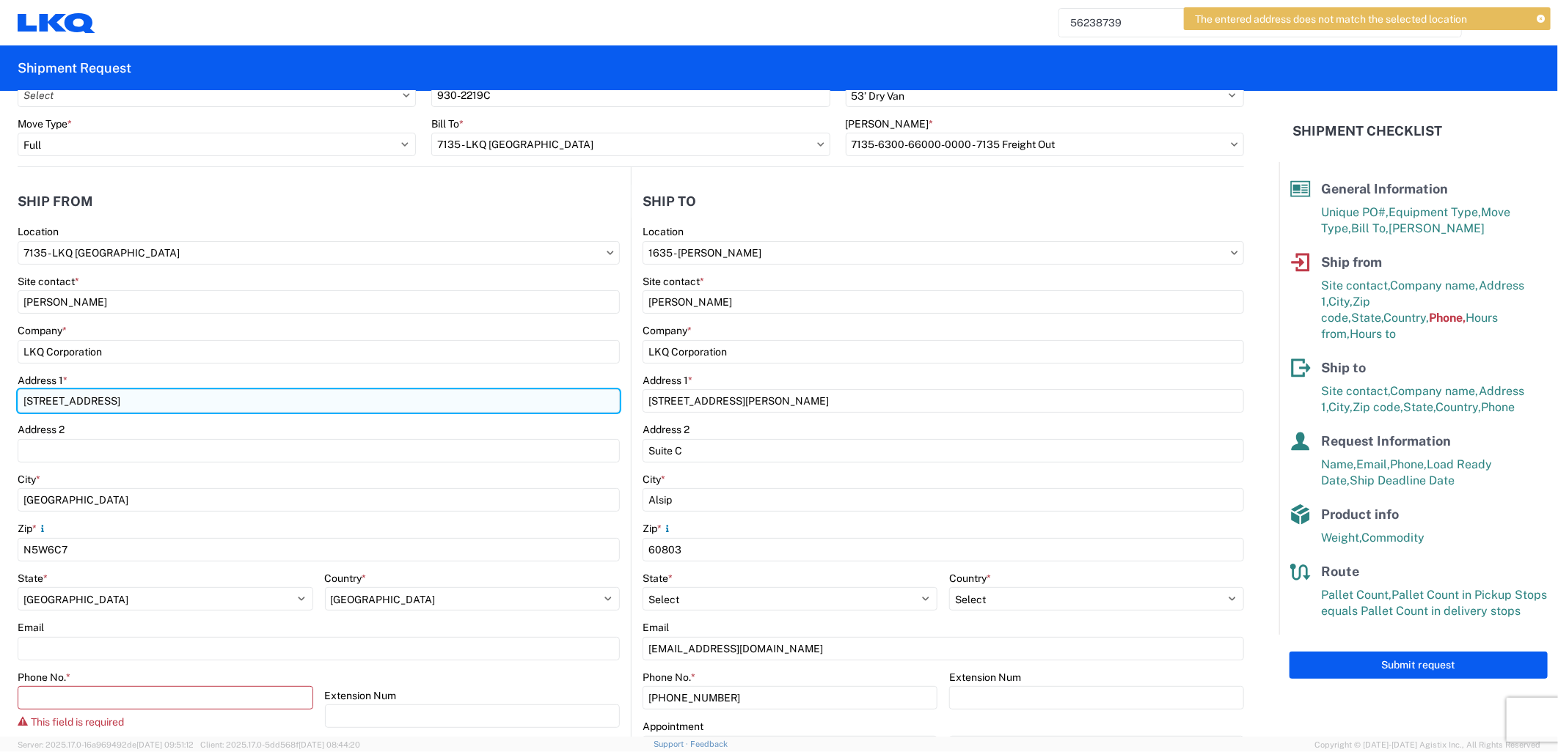
scroll to position [163, 0]
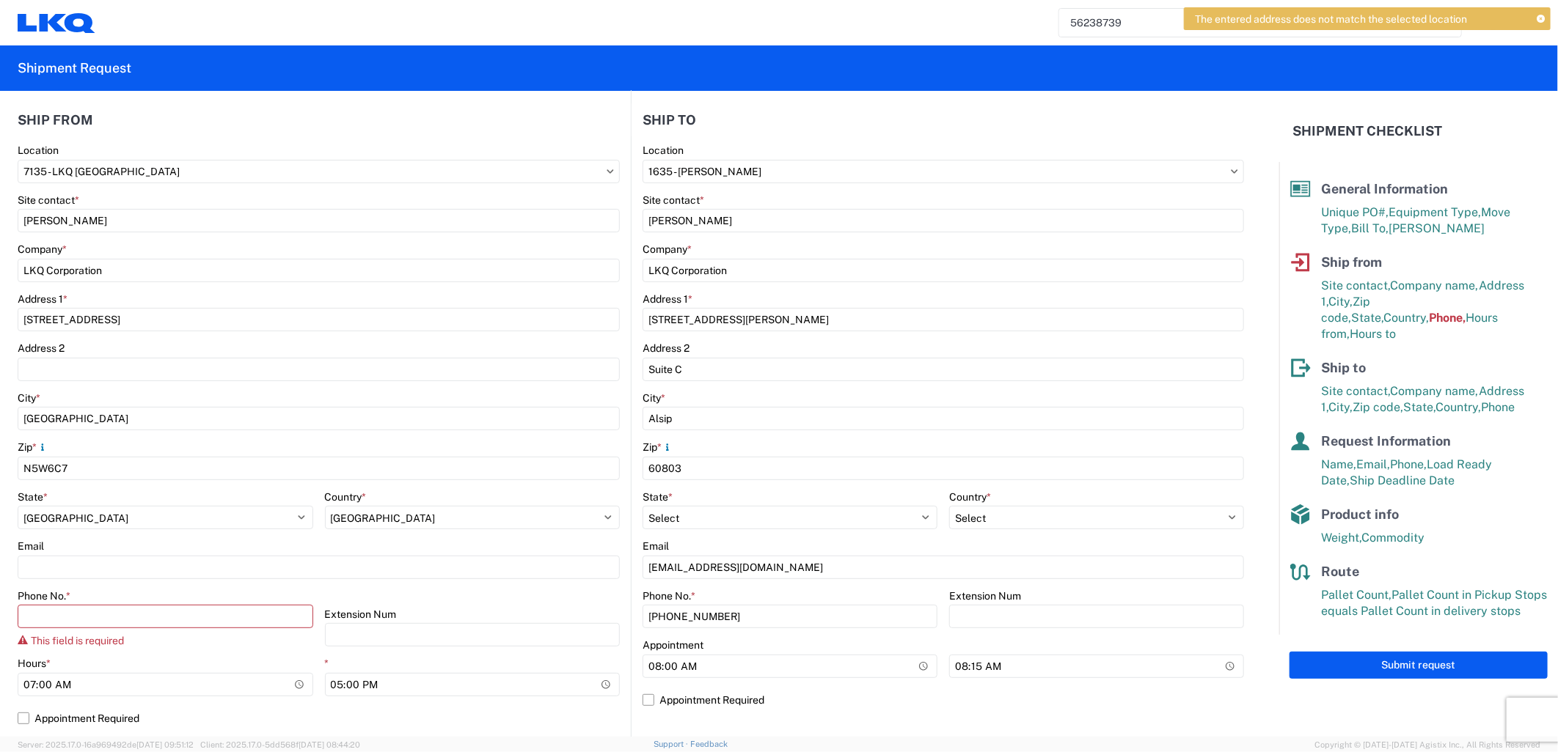
click at [129, 452] on div "Zip *" at bounding box center [319, 447] width 602 height 13
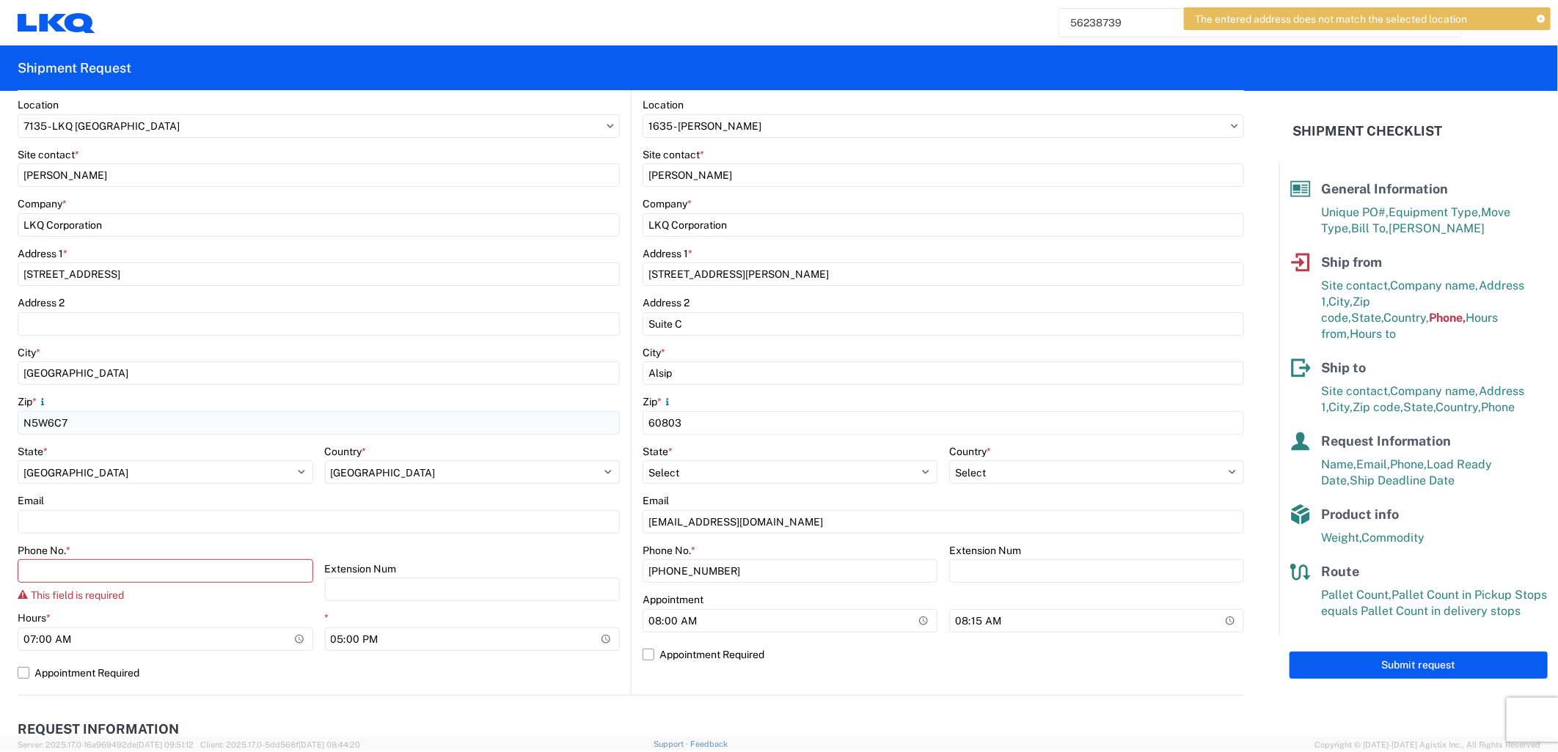
scroll to position [244, 0]
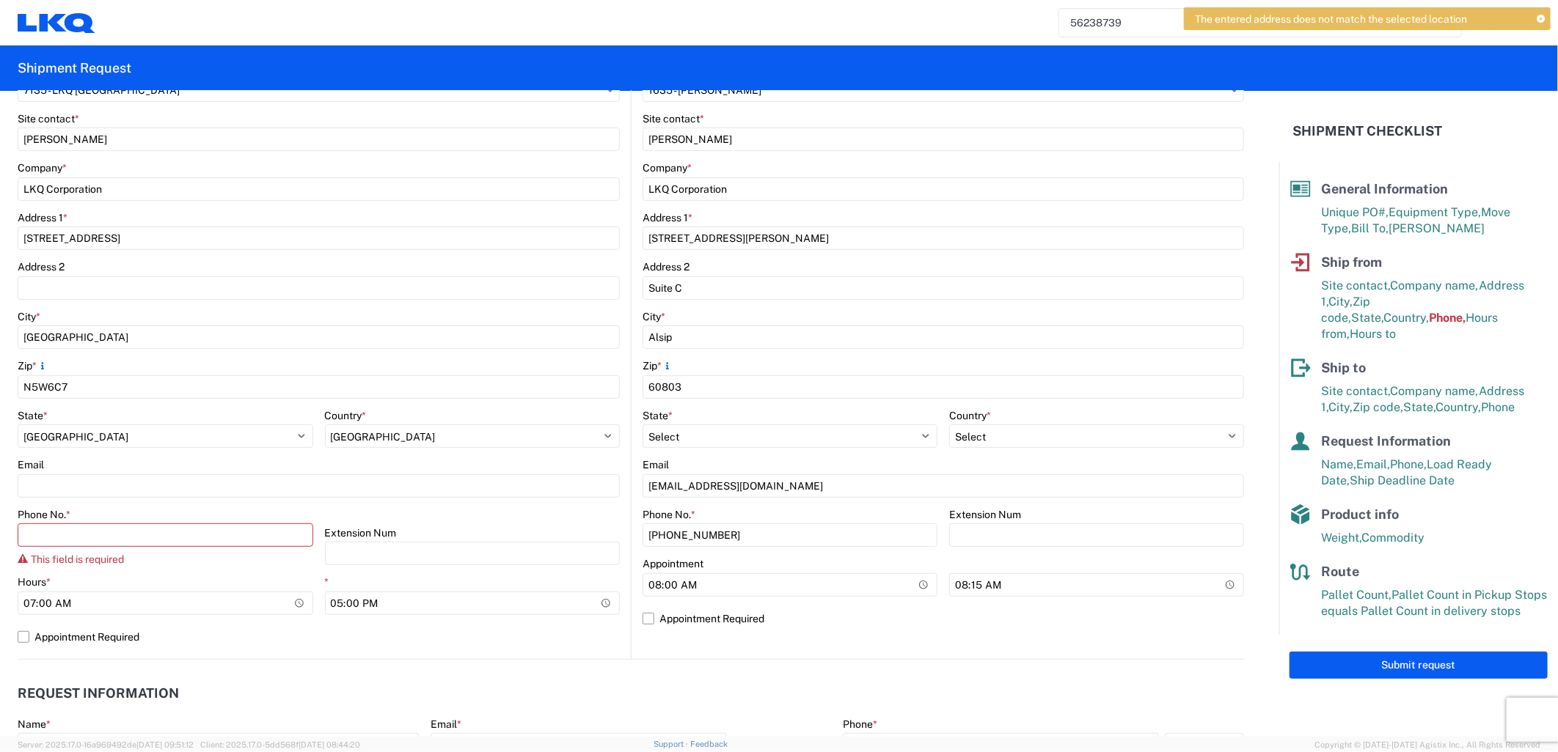
click at [142, 522] on div "Phone No. * This field is required" at bounding box center [166, 537] width 296 height 58
click at [144, 532] on input "Phone No. *" at bounding box center [166, 535] width 296 height 23
type input "5199632438"
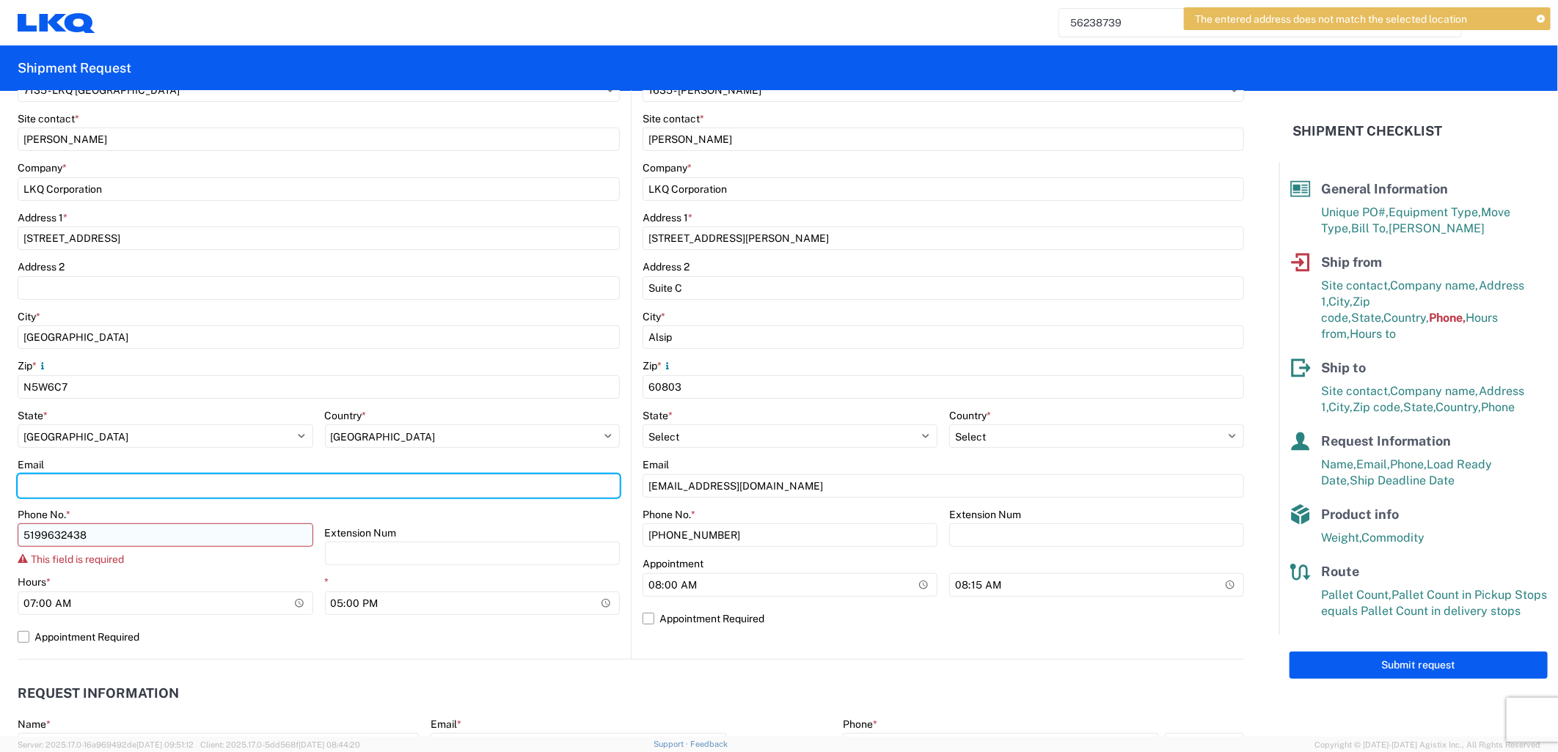
type input "[EMAIL_ADDRESS][DOMAIN_NAME]"
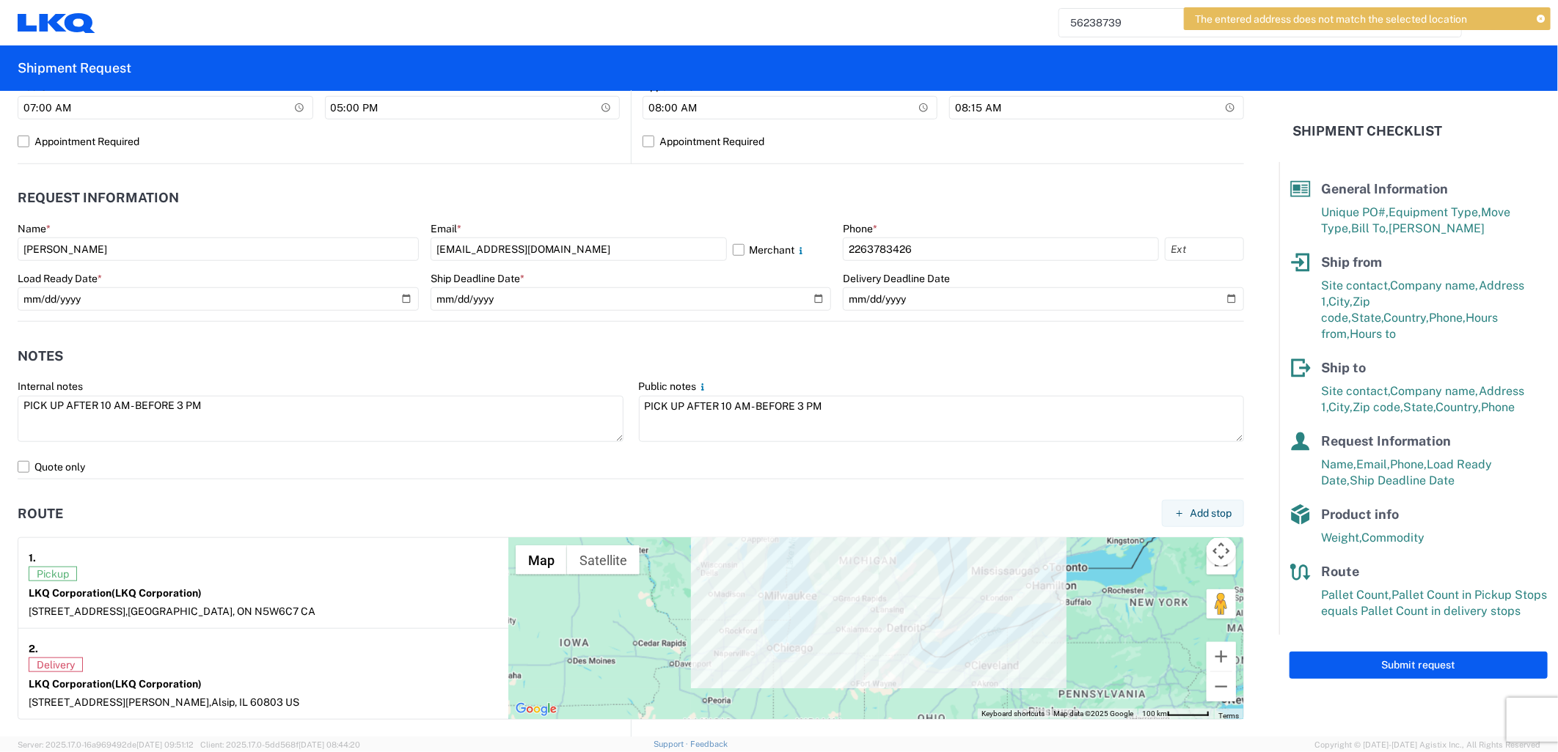
scroll to position [815, 0]
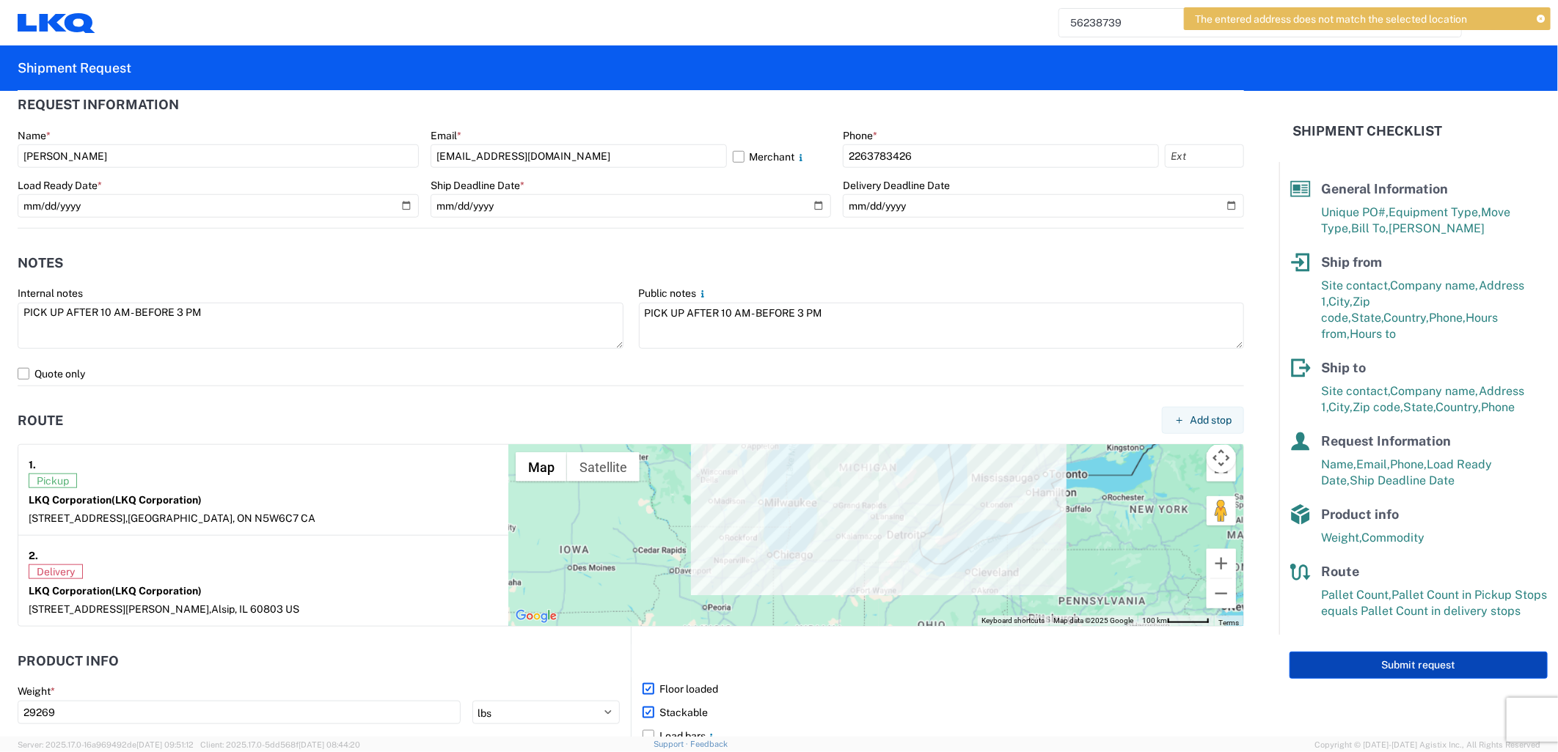
click at [1425, 652] on button "Submit request" at bounding box center [1418, 665] width 258 height 27
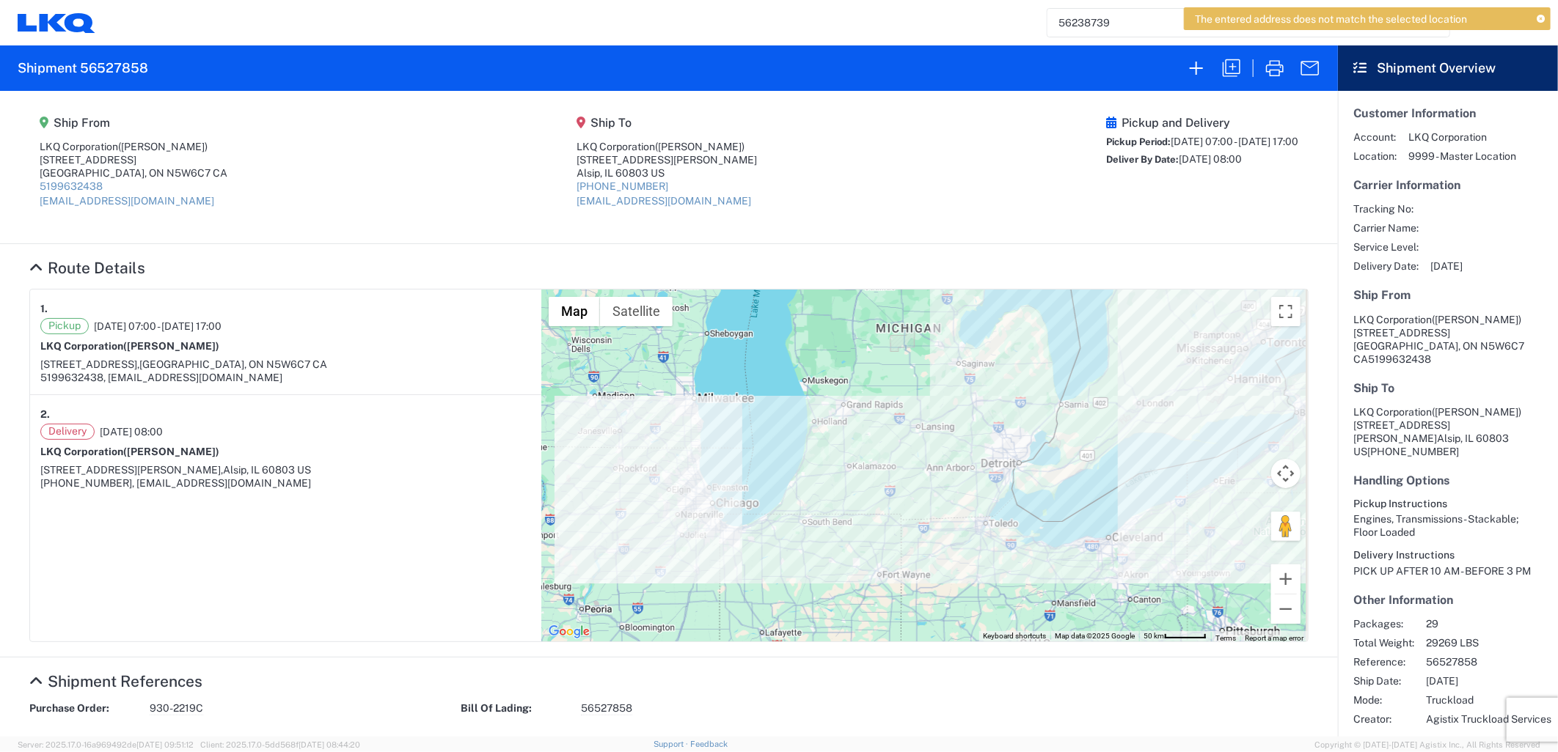
click at [117, 62] on h2 "Shipment 56527858" at bounding box center [83, 68] width 131 height 18
copy h2 "56527858"
